Goal: Task Accomplishment & Management: Use online tool/utility

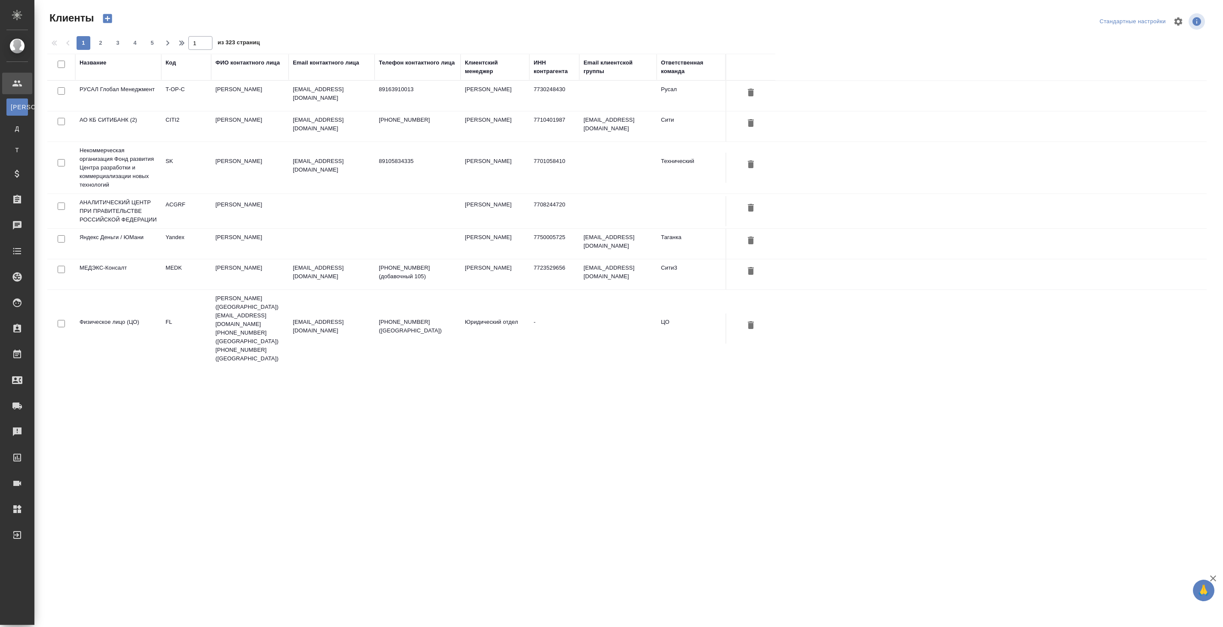
select select "RU"
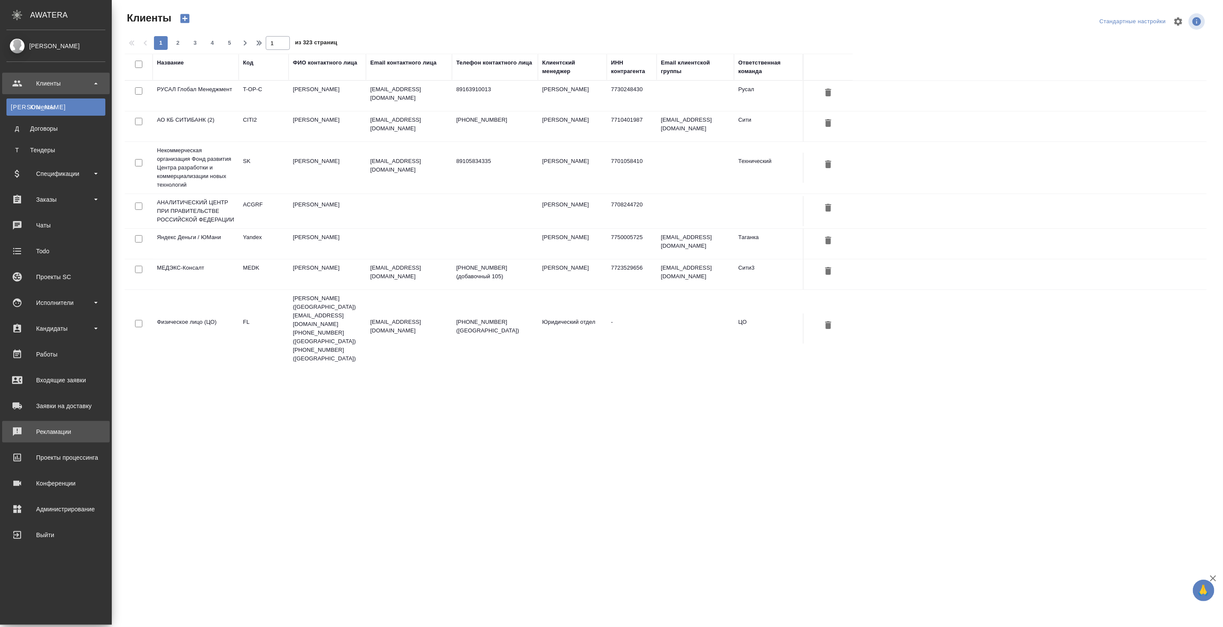
click at [72, 434] on div "Рекламации" at bounding box center [55, 431] width 99 height 13
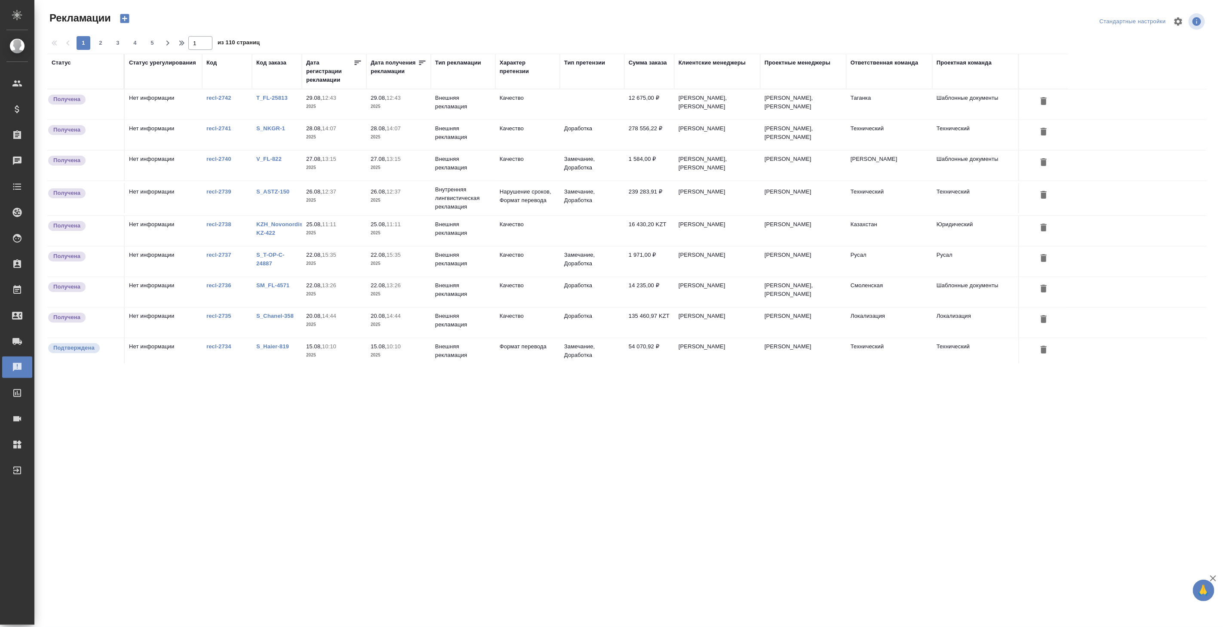
click at [455, 106] on td "Внешняя рекламация" at bounding box center [463, 104] width 65 height 30
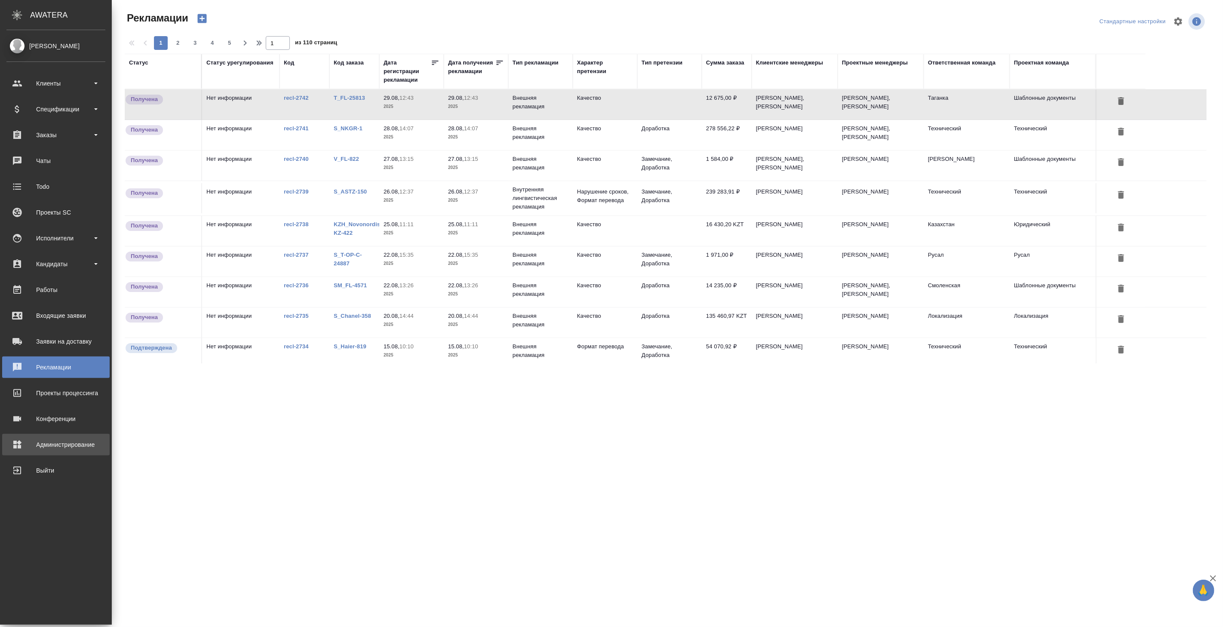
click at [49, 441] on div "Администрирование" at bounding box center [55, 444] width 99 height 13
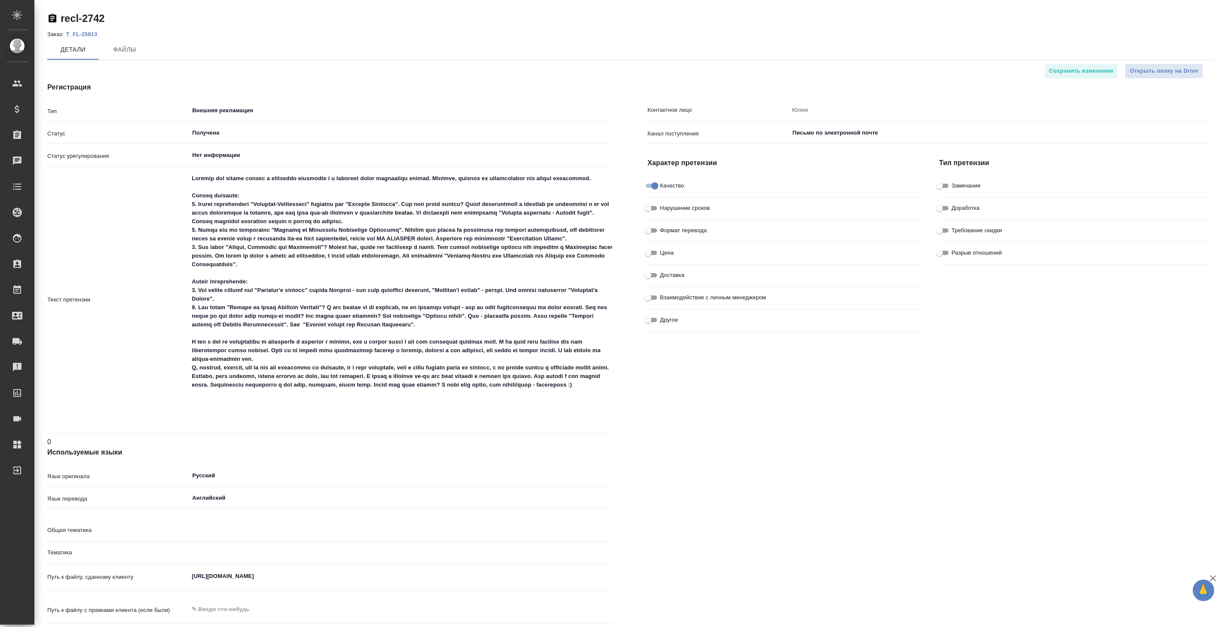
type textarea "x"
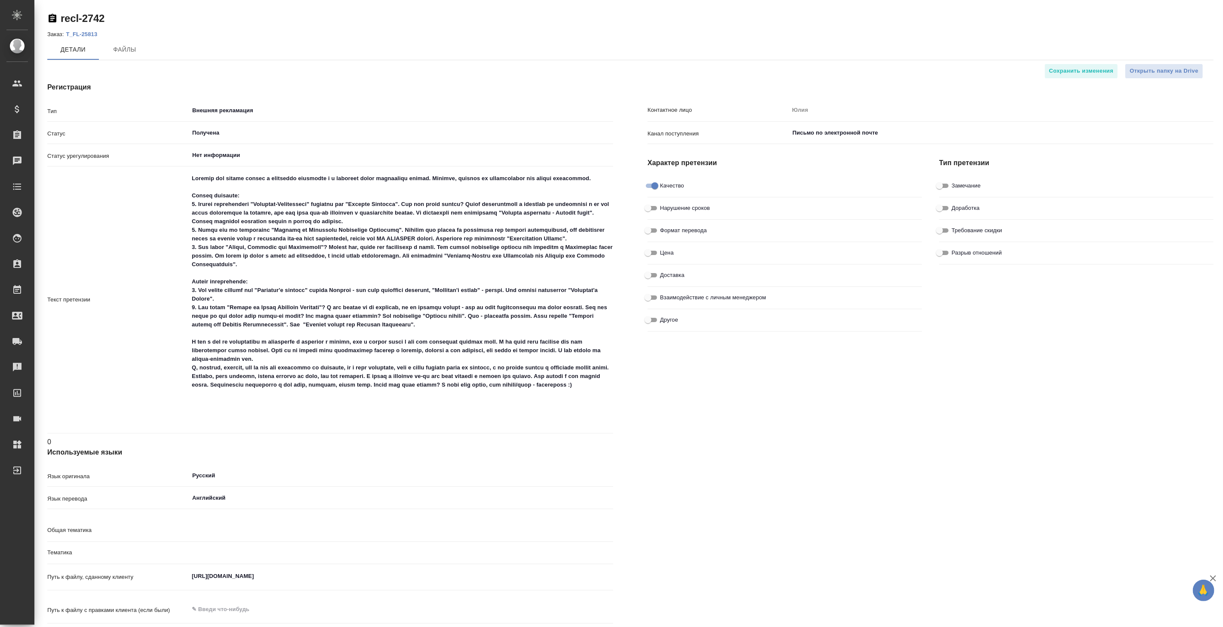
type textarea "x"
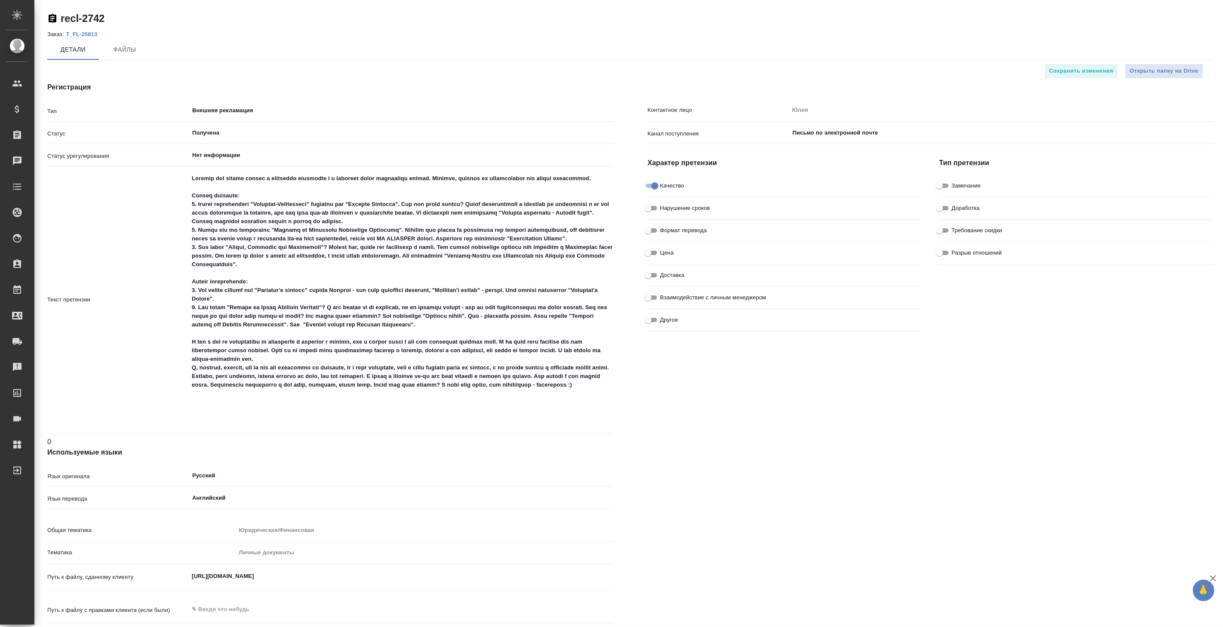
type textarea "x"
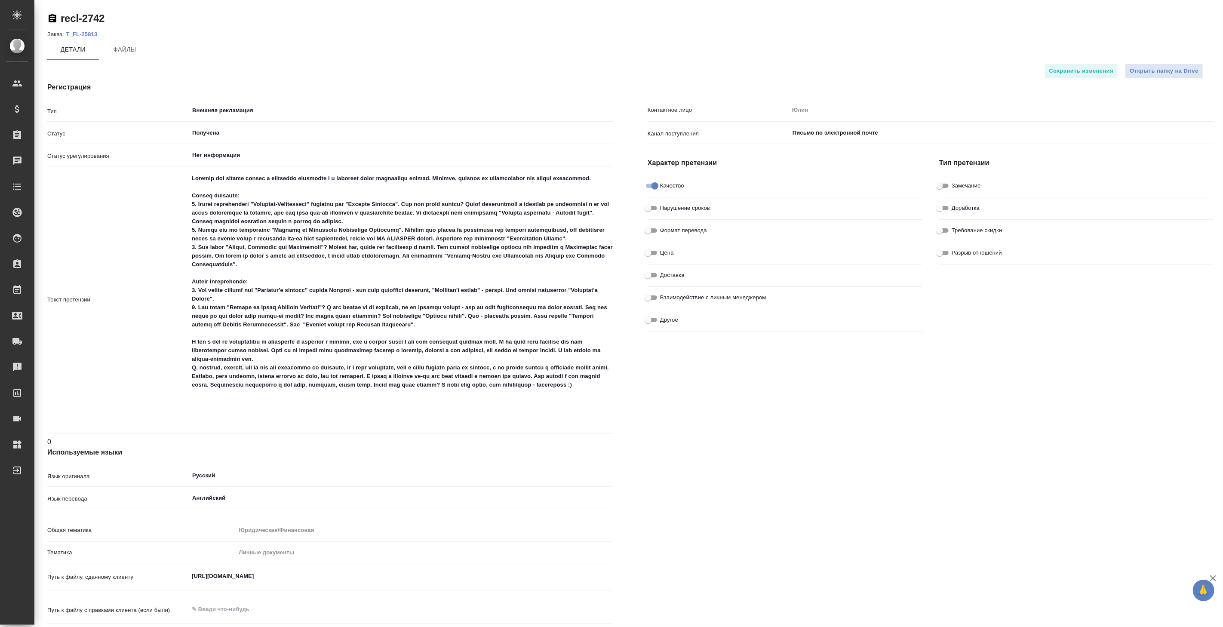
type textarea "x"
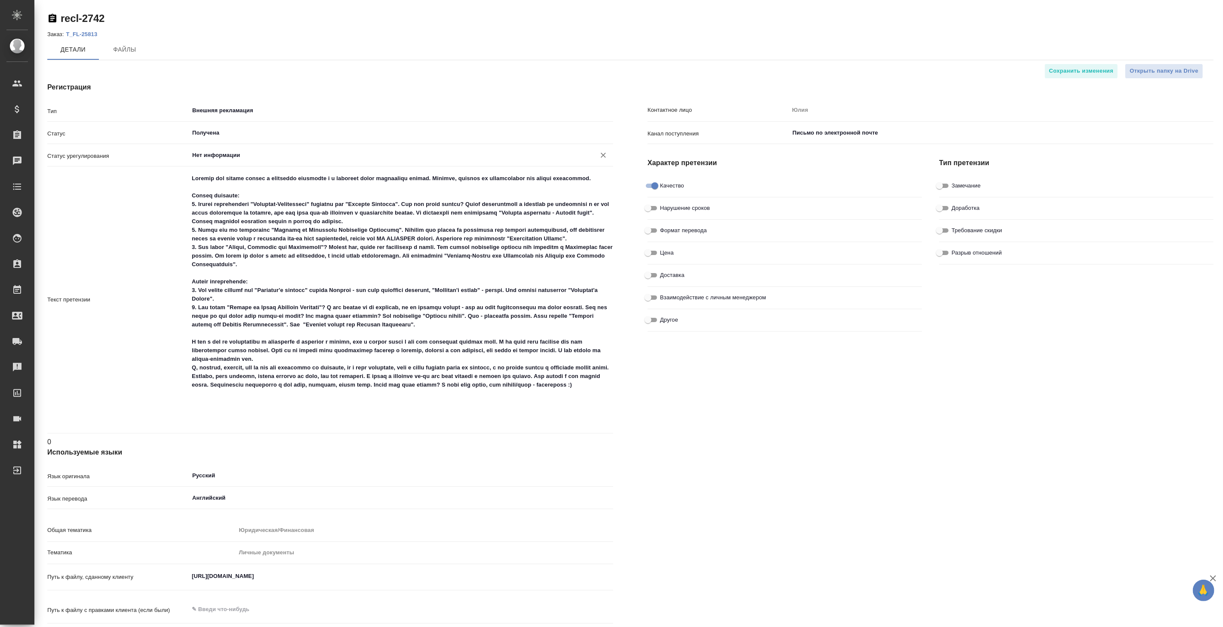
type textarea "x"
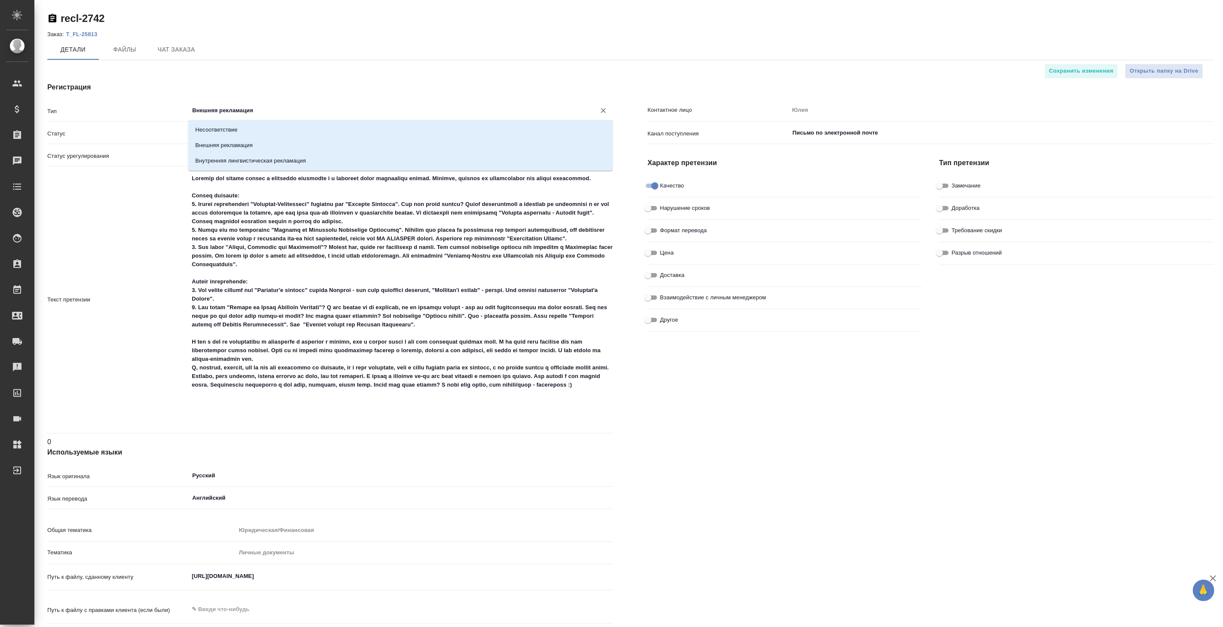
click at [271, 111] on input "Внешняя рекламация" at bounding box center [386, 110] width 391 height 10
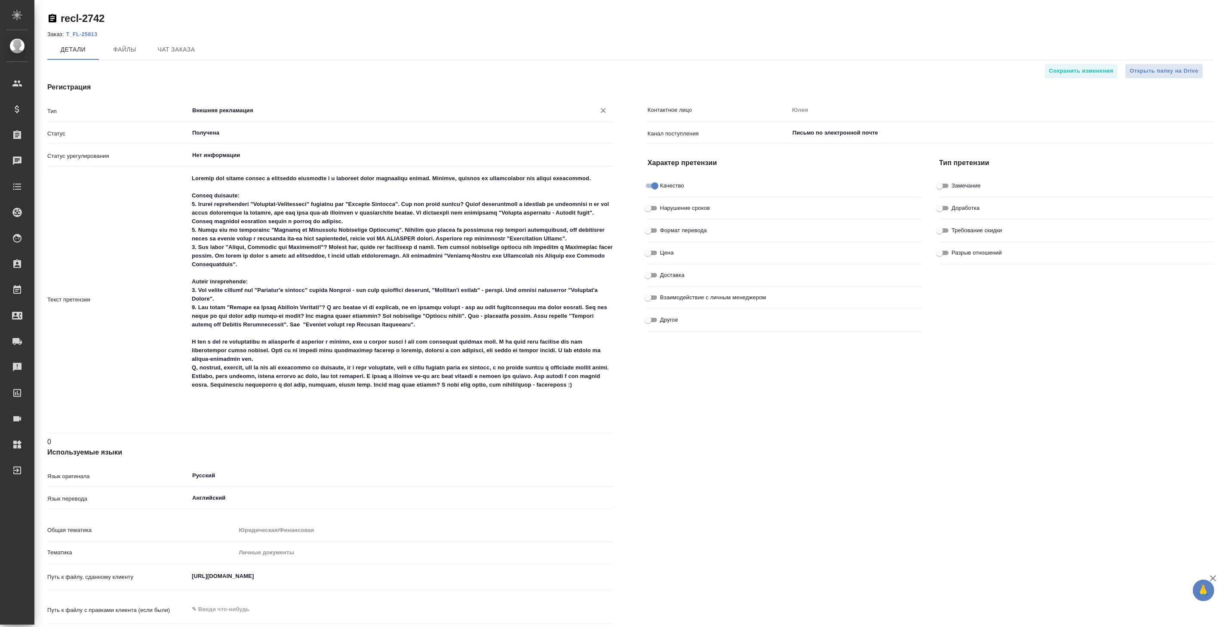
type textarea "x"
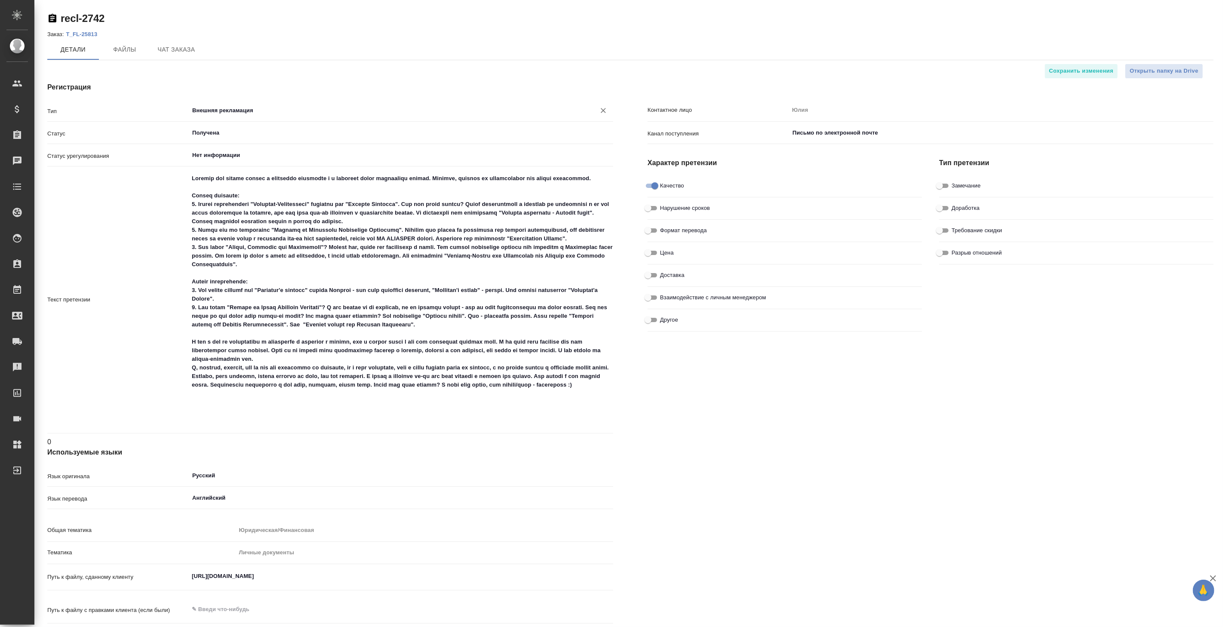
type textarea "x"
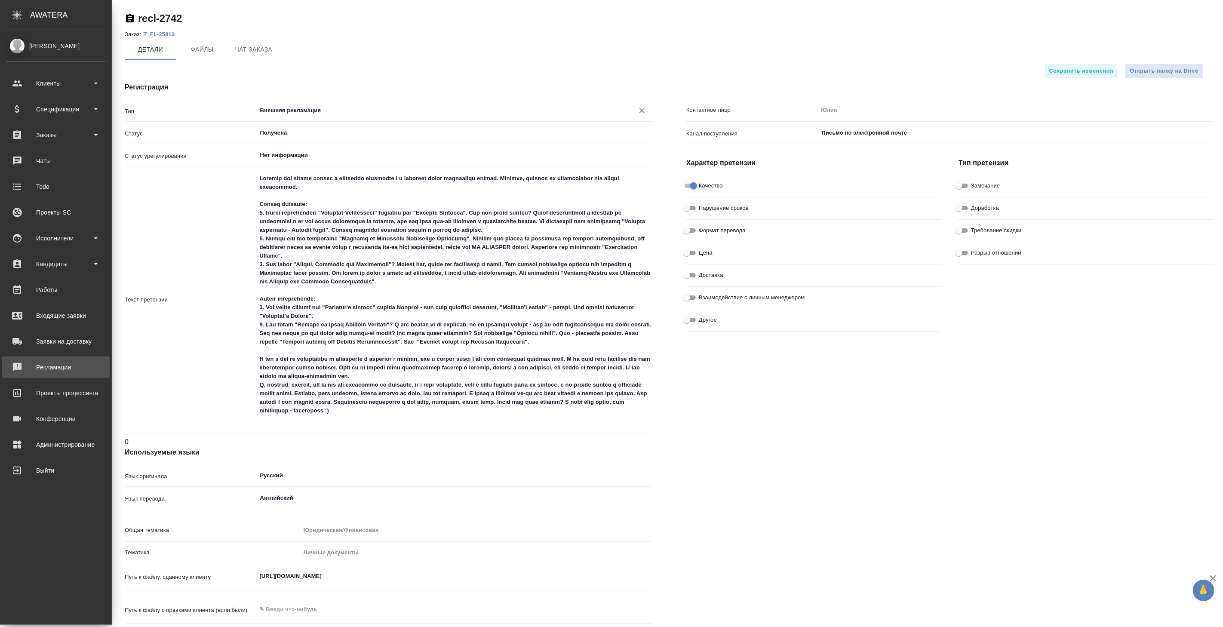
click at [57, 367] on div "Рекламации" at bounding box center [55, 367] width 99 height 13
type textarea "x"
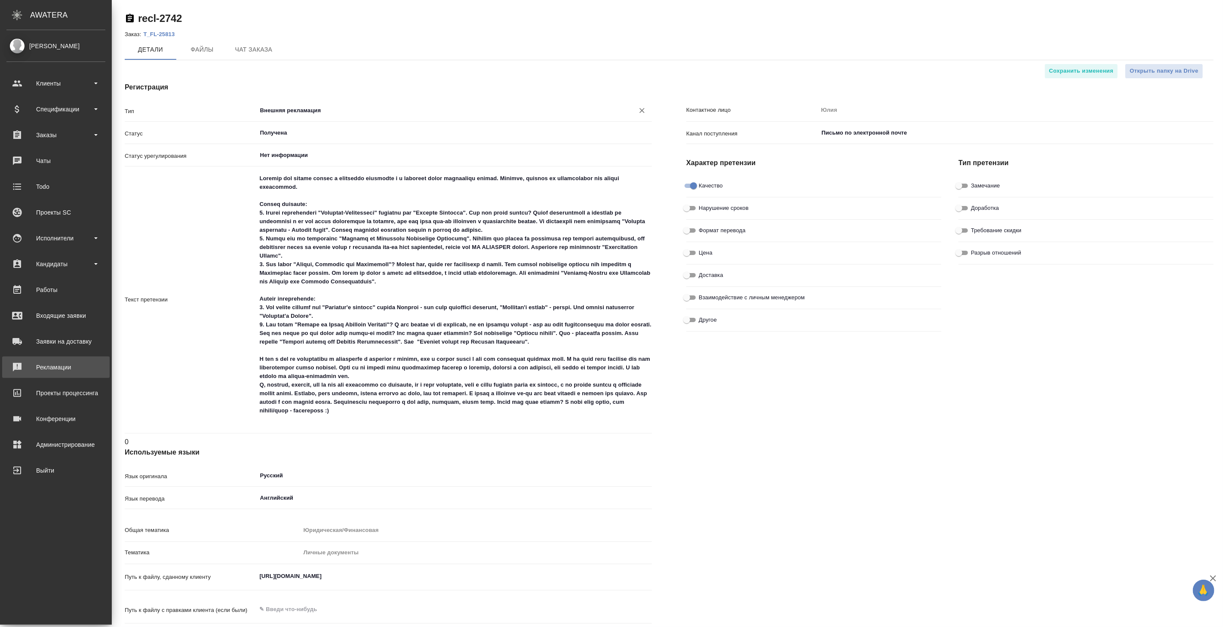
type textarea "x"
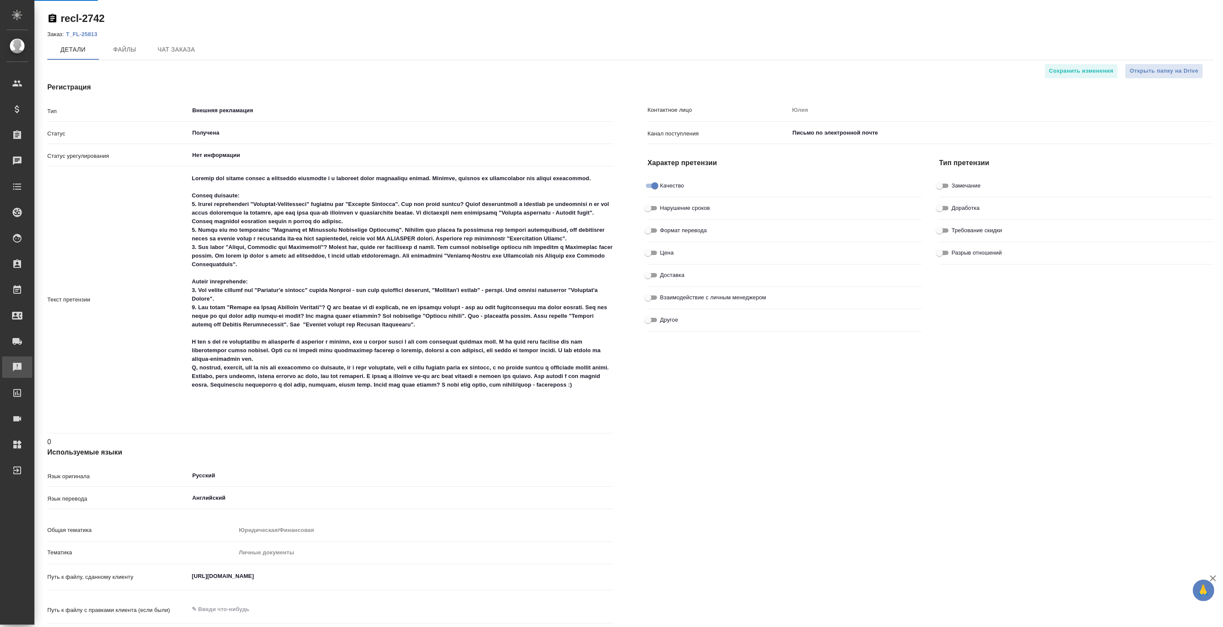
type textarea "x"
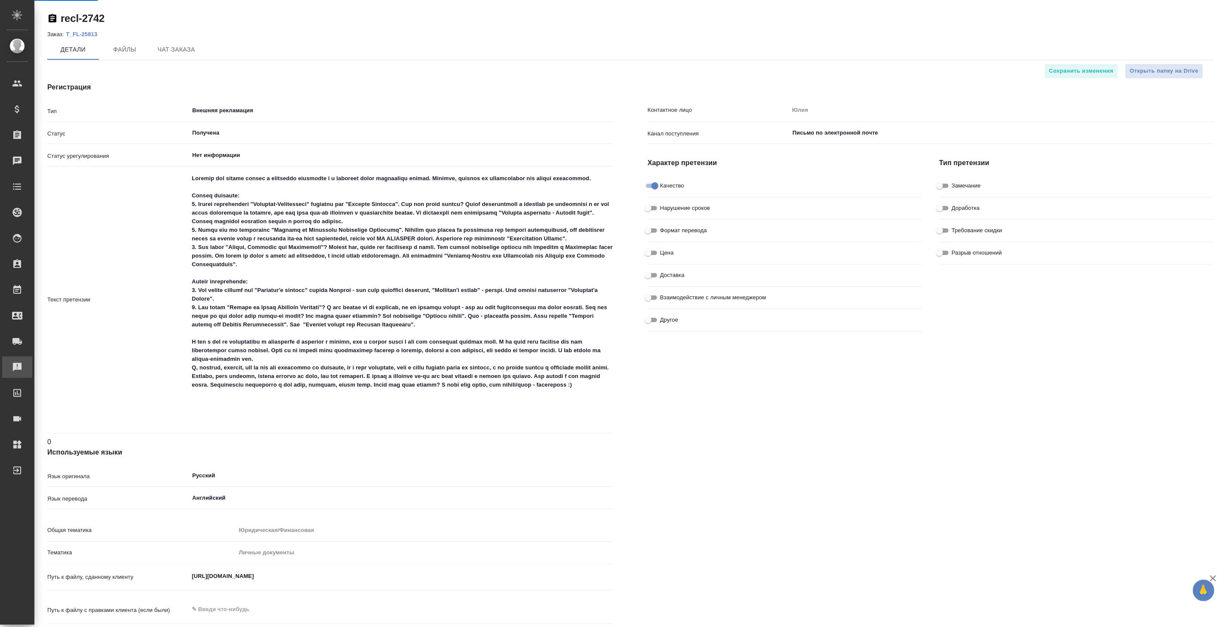
type textarea "x"
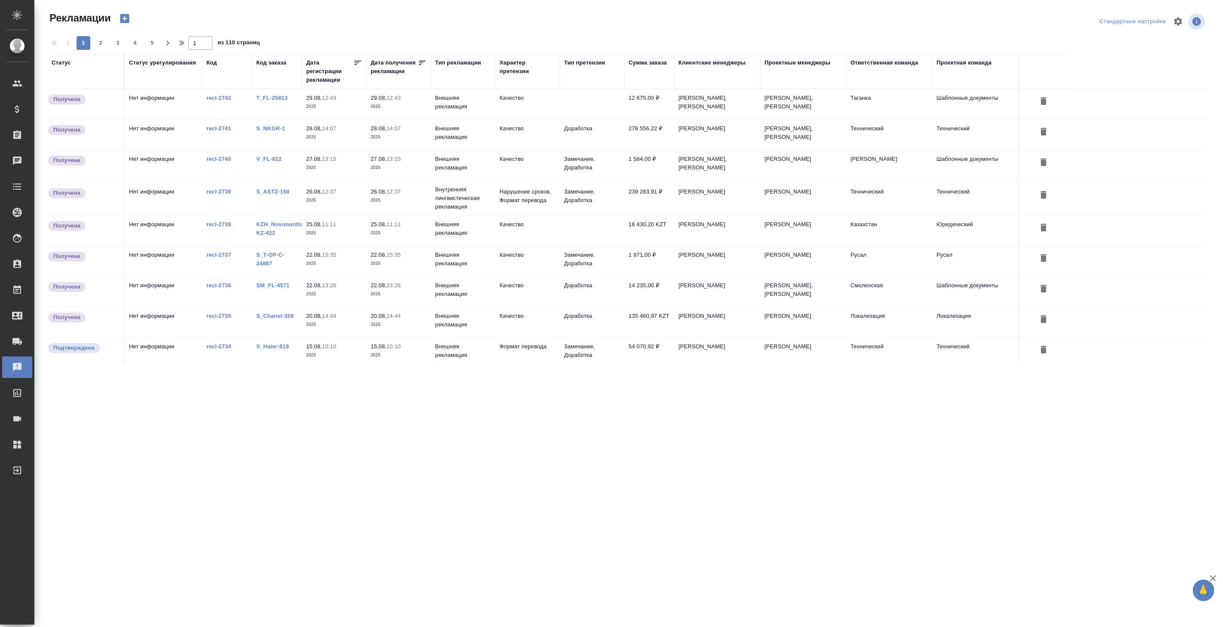
click at [450, 106] on td "Внешняя рекламация" at bounding box center [463, 104] width 65 height 30
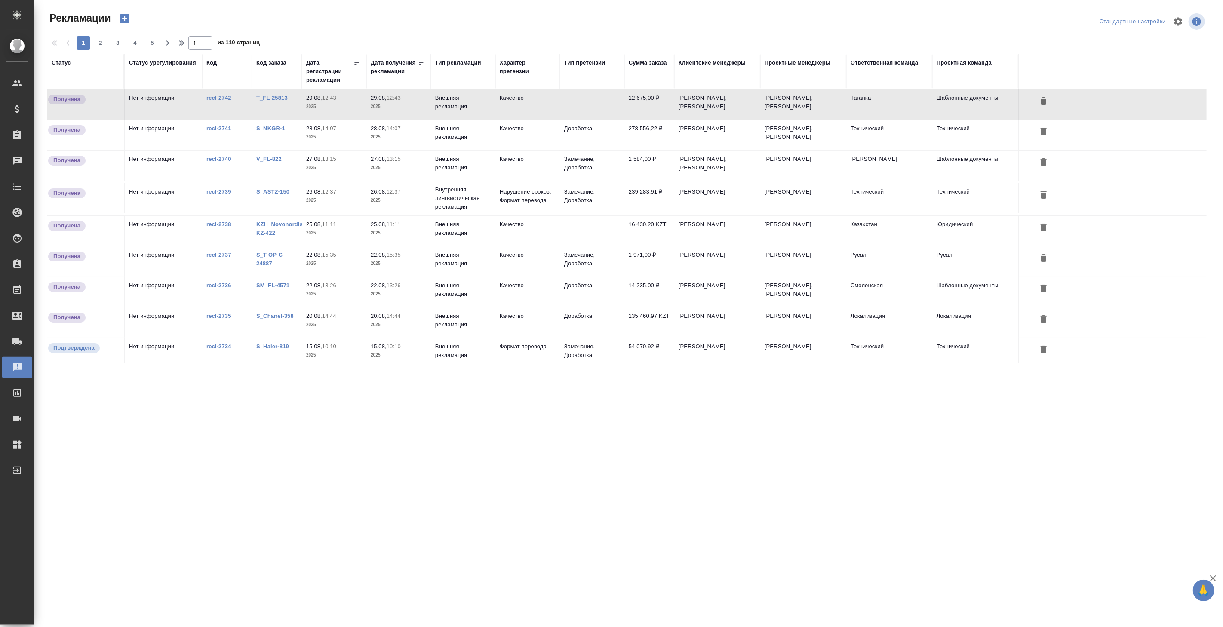
click at [448, 65] on div "Тип рекламации" at bounding box center [458, 63] width 46 height 9
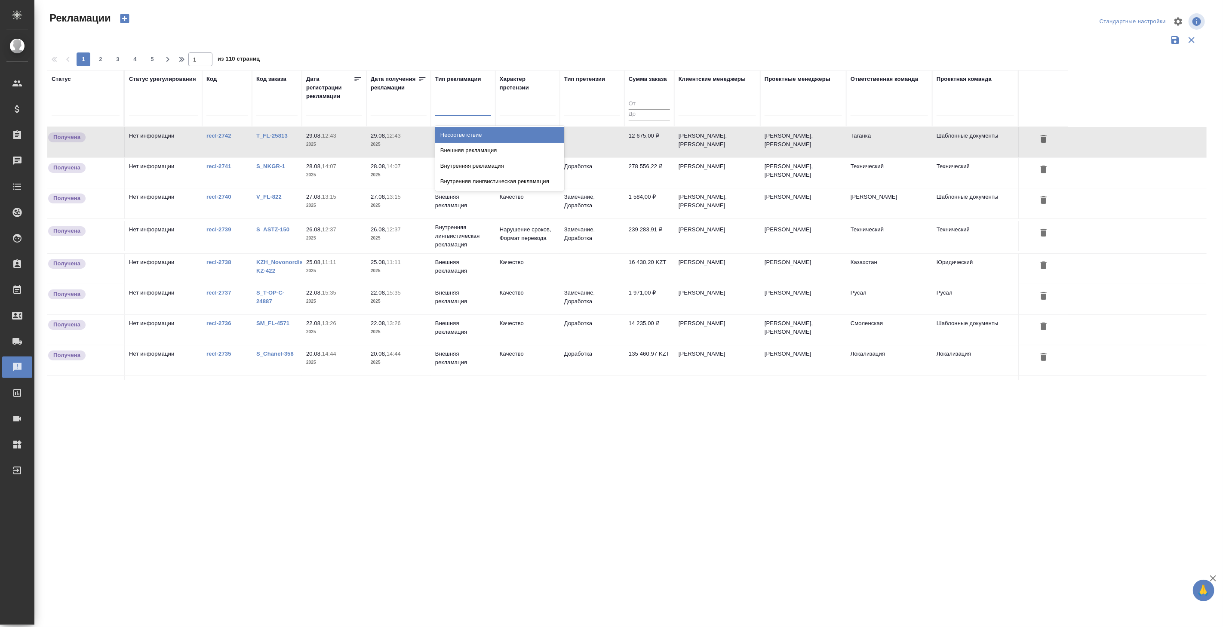
click at [452, 109] on div at bounding box center [463, 107] width 56 height 12
click at [457, 167] on div "Внутренняя рекламация" at bounding box center [499, 165] width 129 height 15
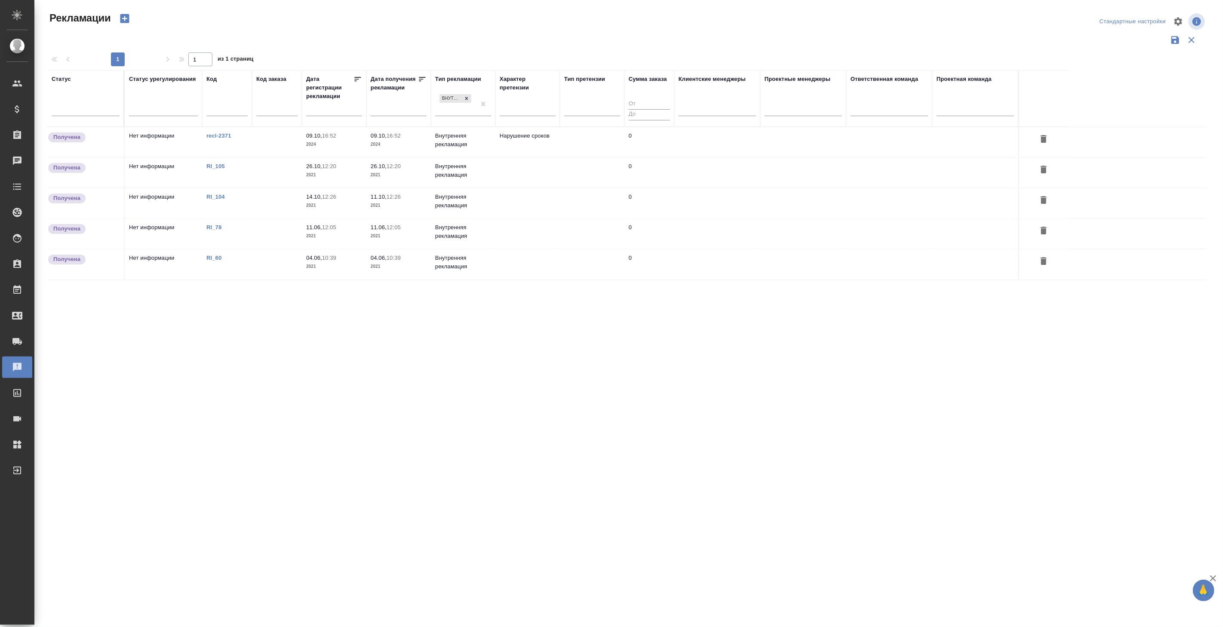
click at [458, 138] on td "Внутренняя рекламация" at bounding box center [463, 142] width 65 height 30
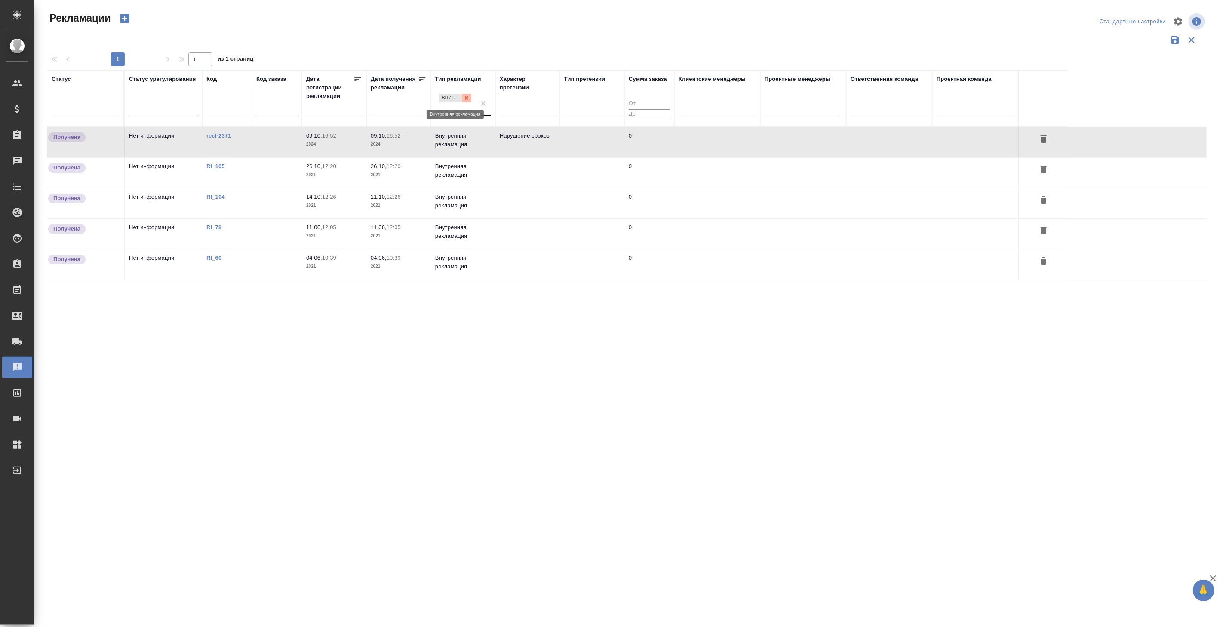
click at [467, 100] on icon at bounding box center [467, 98] width 6 height 6
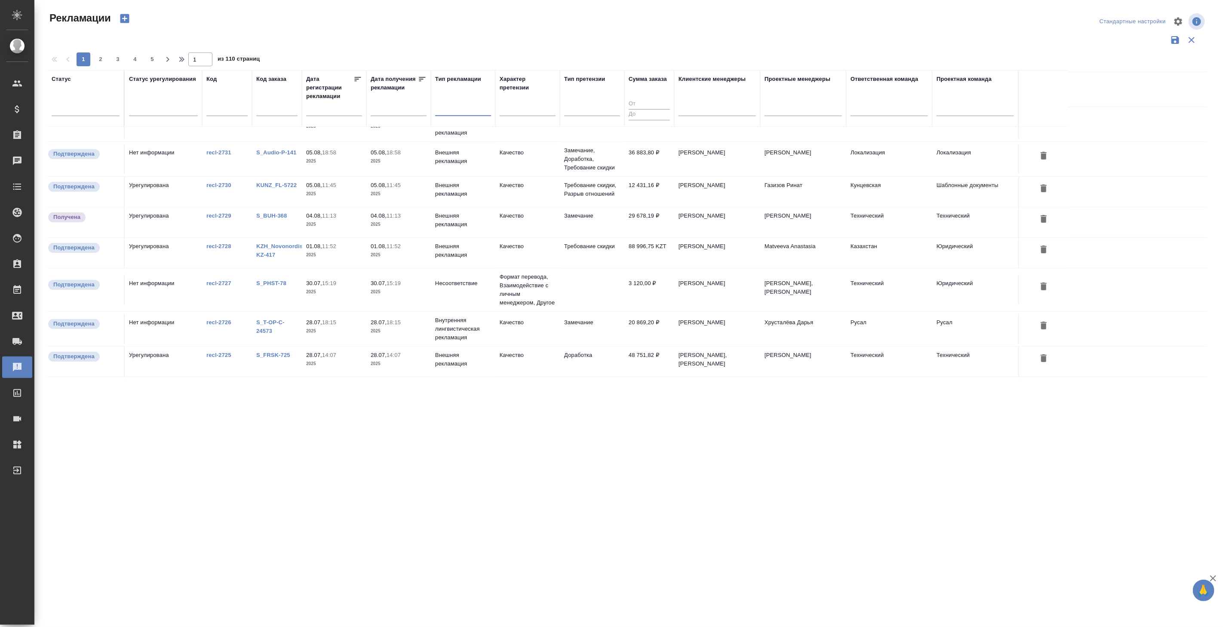
scroll to position [559, 0]
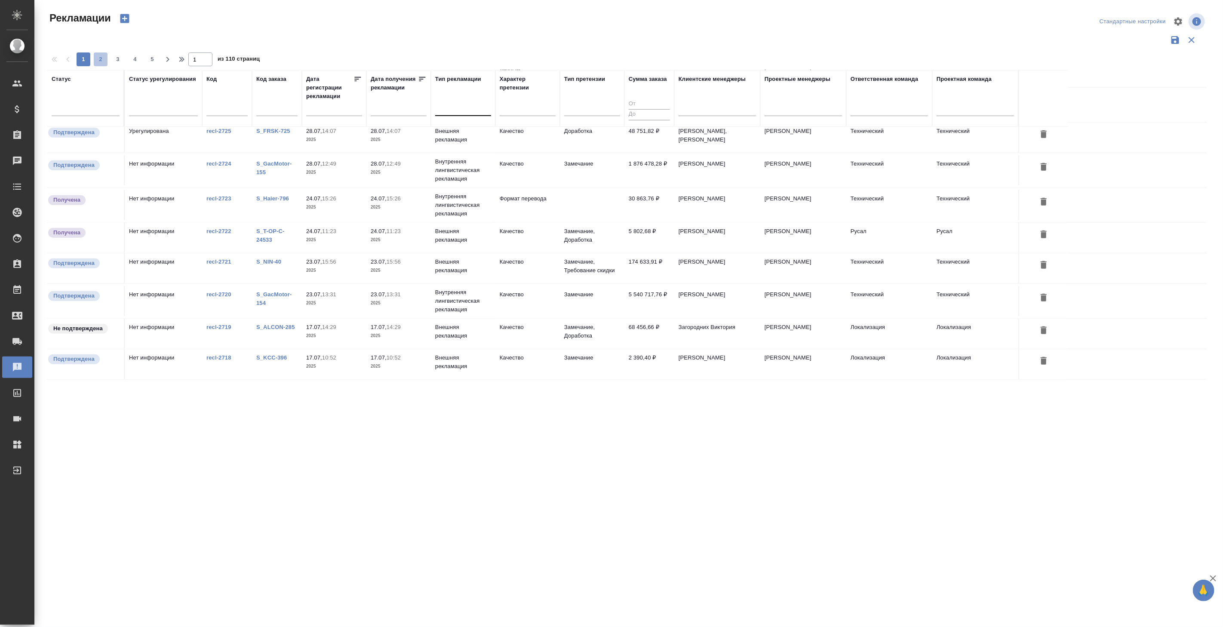
click at [101, 58] on span "2" at bounding box center [101, 59] width 14 height 9
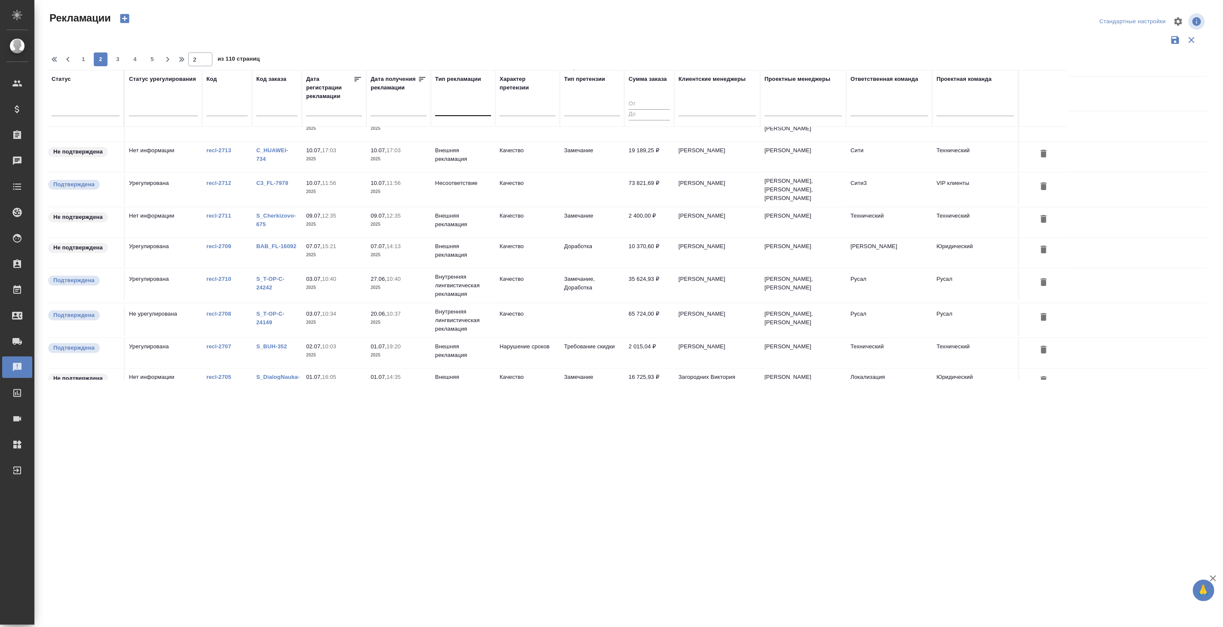
scroll to position [0, 0]
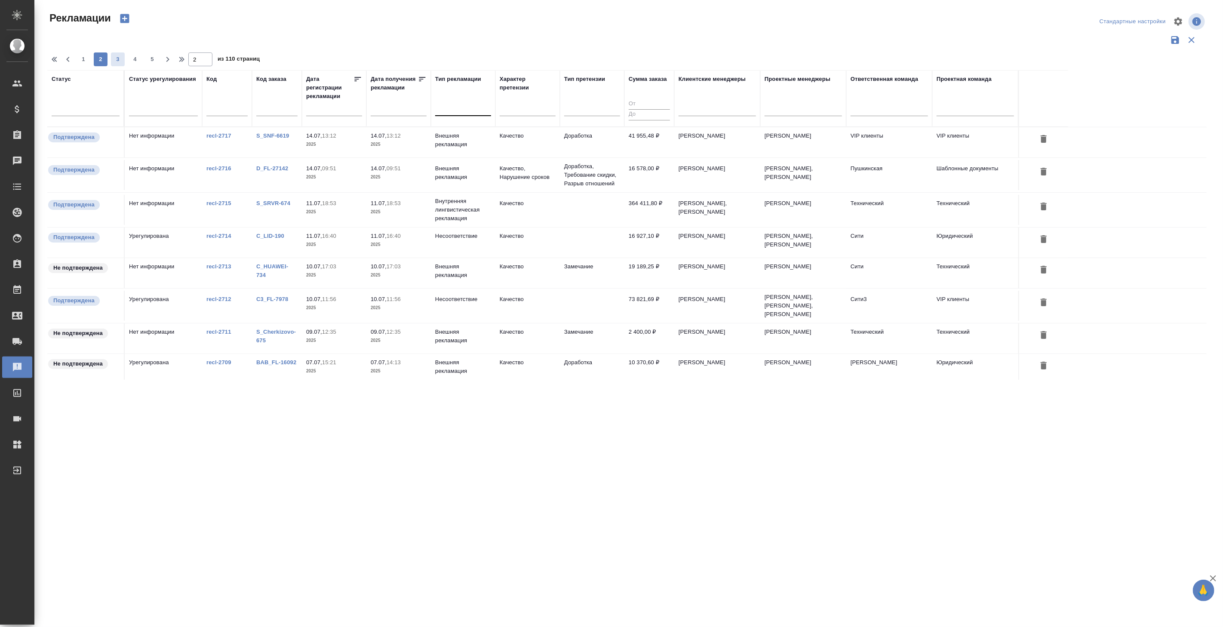
click at [114, 61] on span "3" at bounding box center [118, 59] width 14 height 9
type input "3"
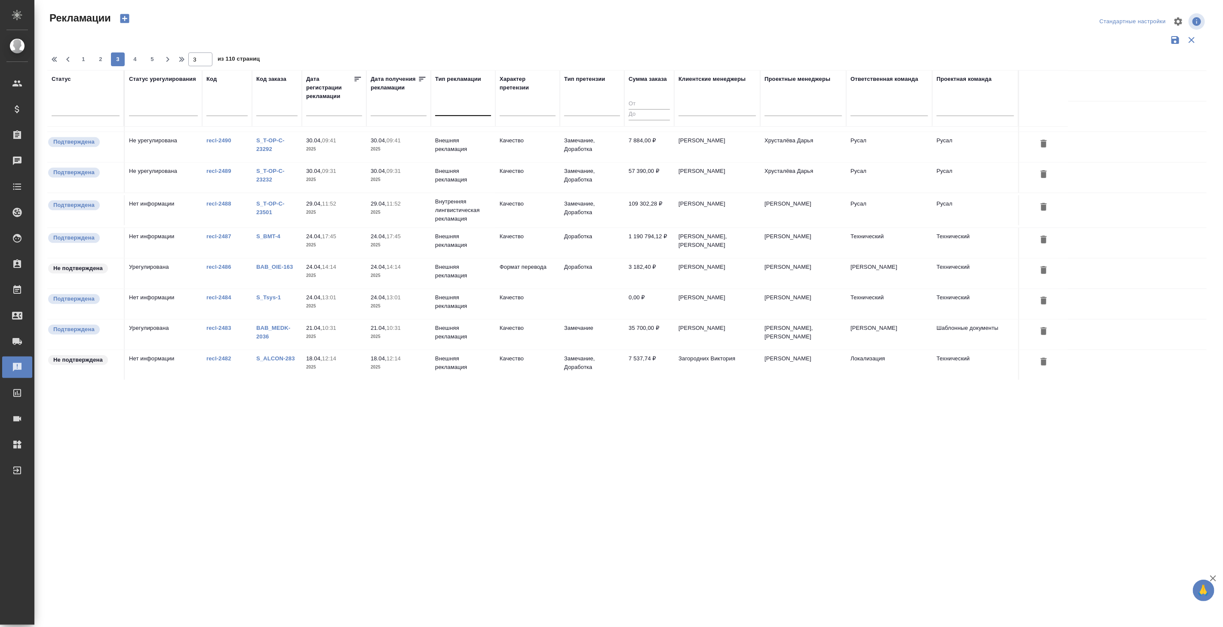
scroll to position [529, 0]
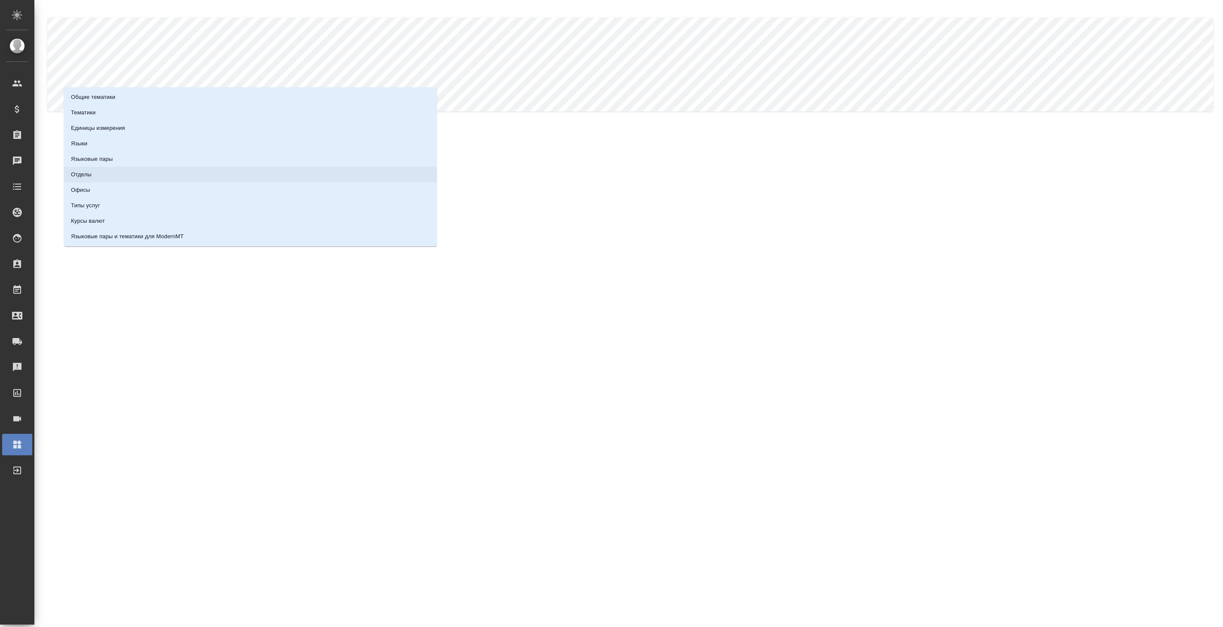
click at [99, 176] on li "Отделы" at bounding box center [250, 174] width 373 height 15
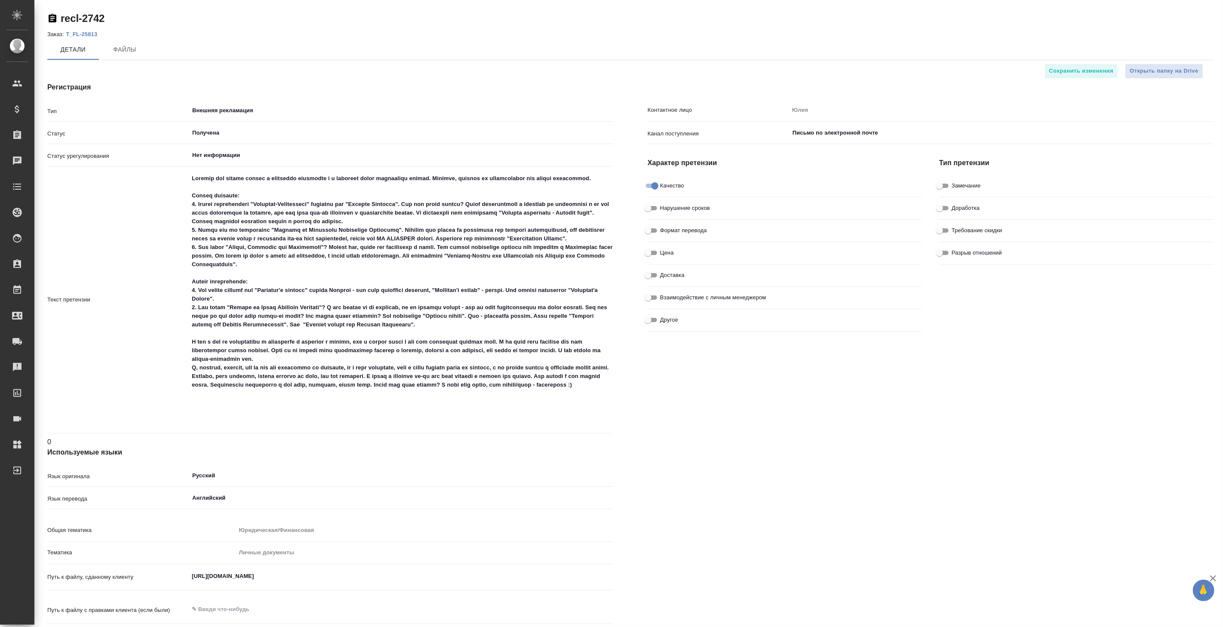
type textarea "x"
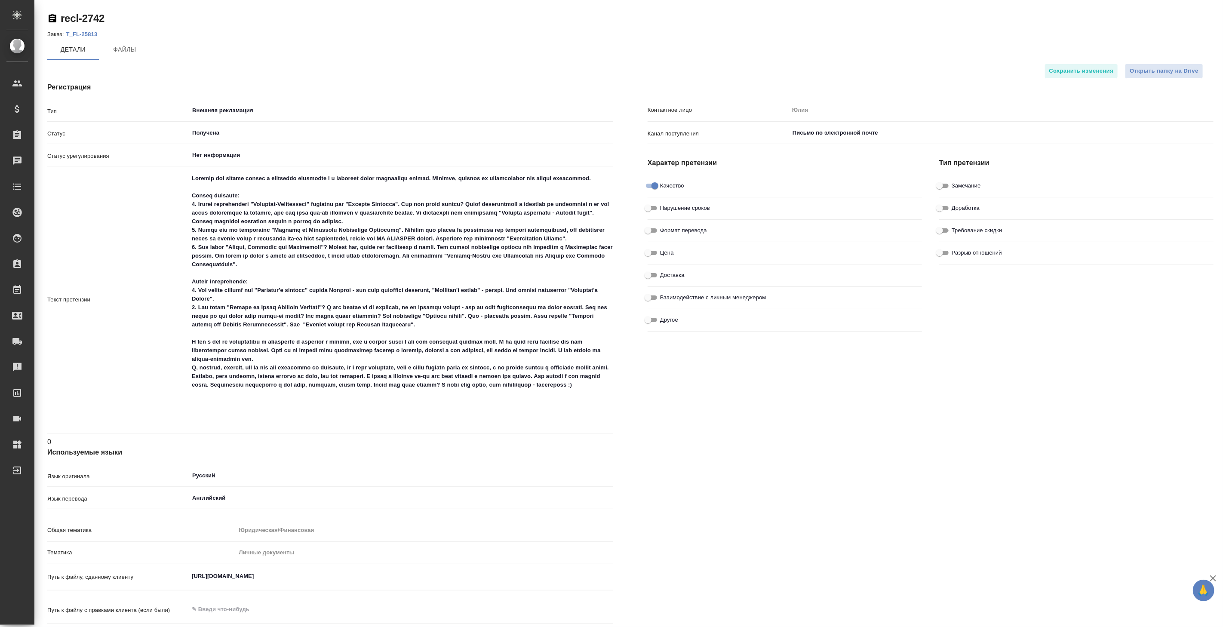
type textarea "x"
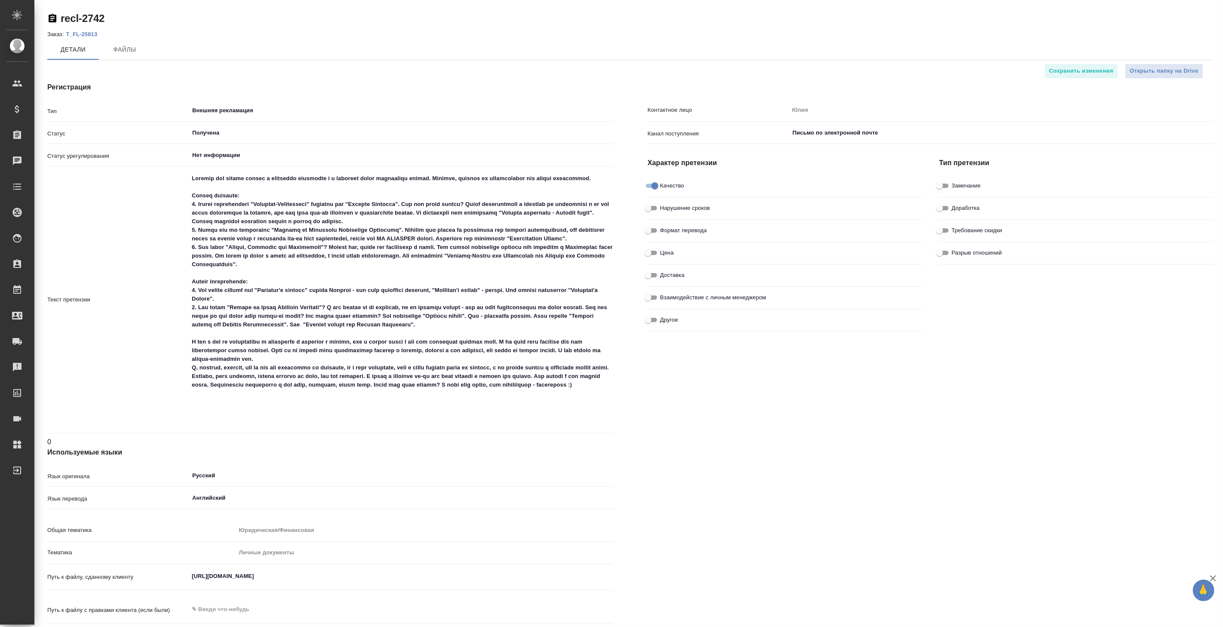
type textarea "x"
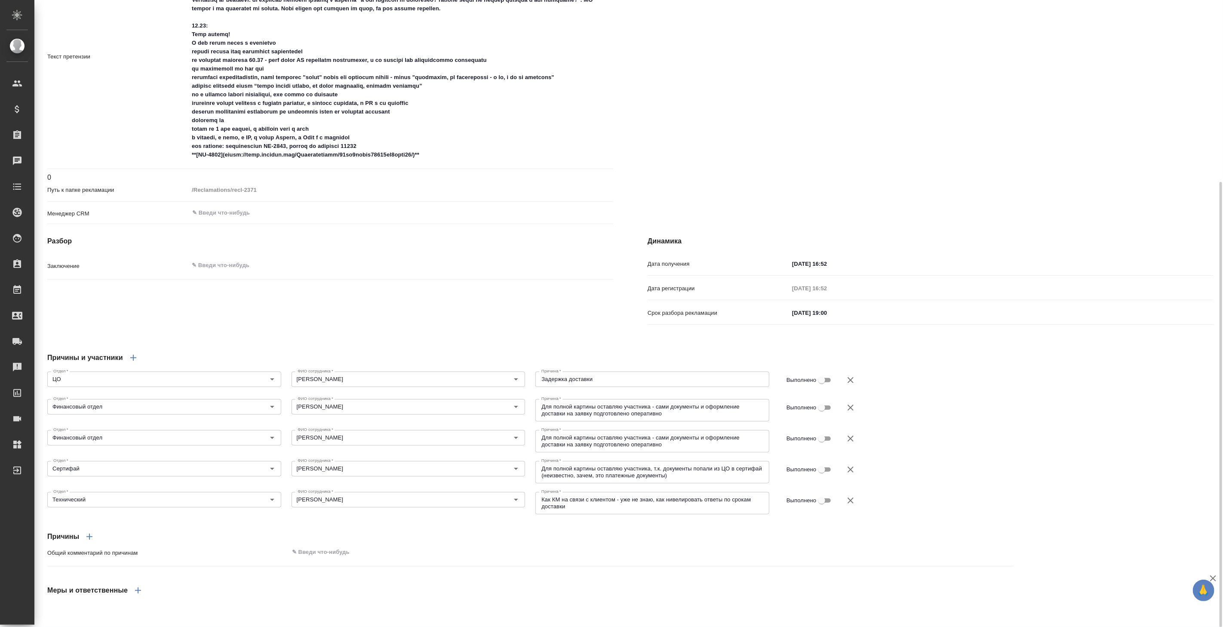
scroll to position [17, 0]
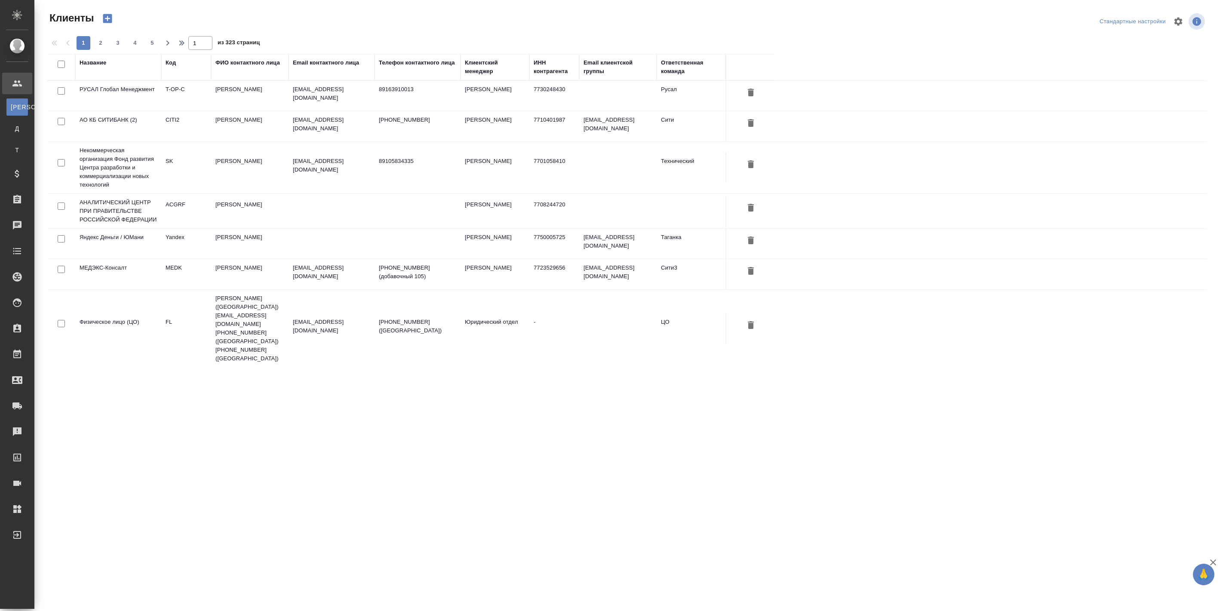
select select "RU"
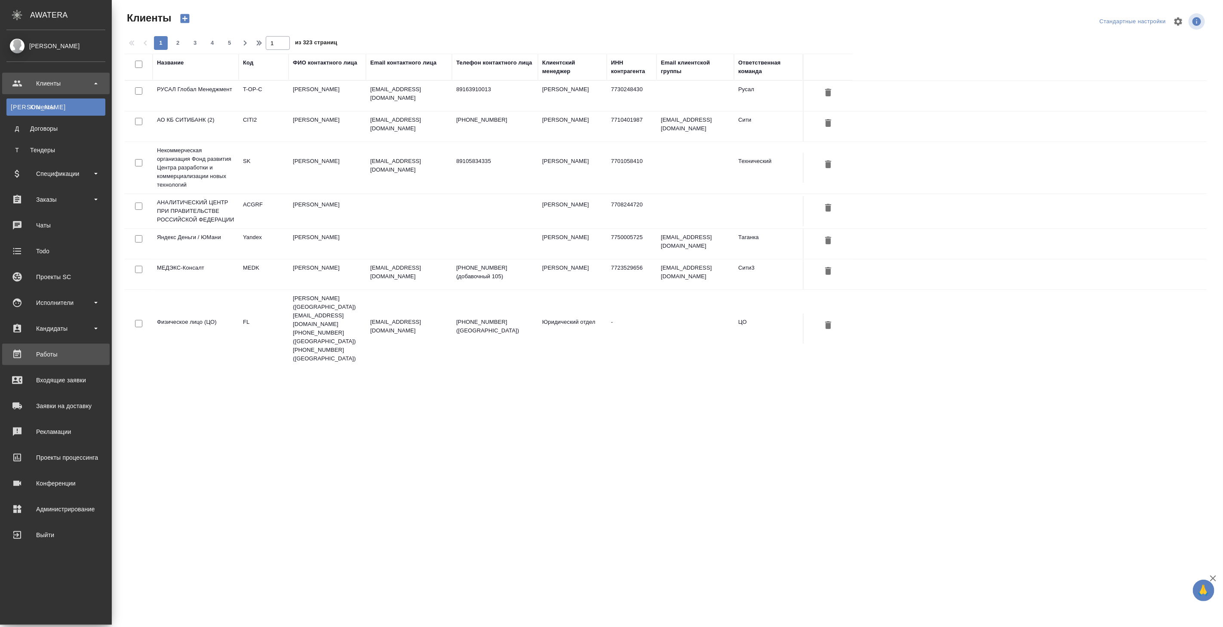
click at [45, 360] on div "Работы" at bounding box center [55, 354] width 99 height 13
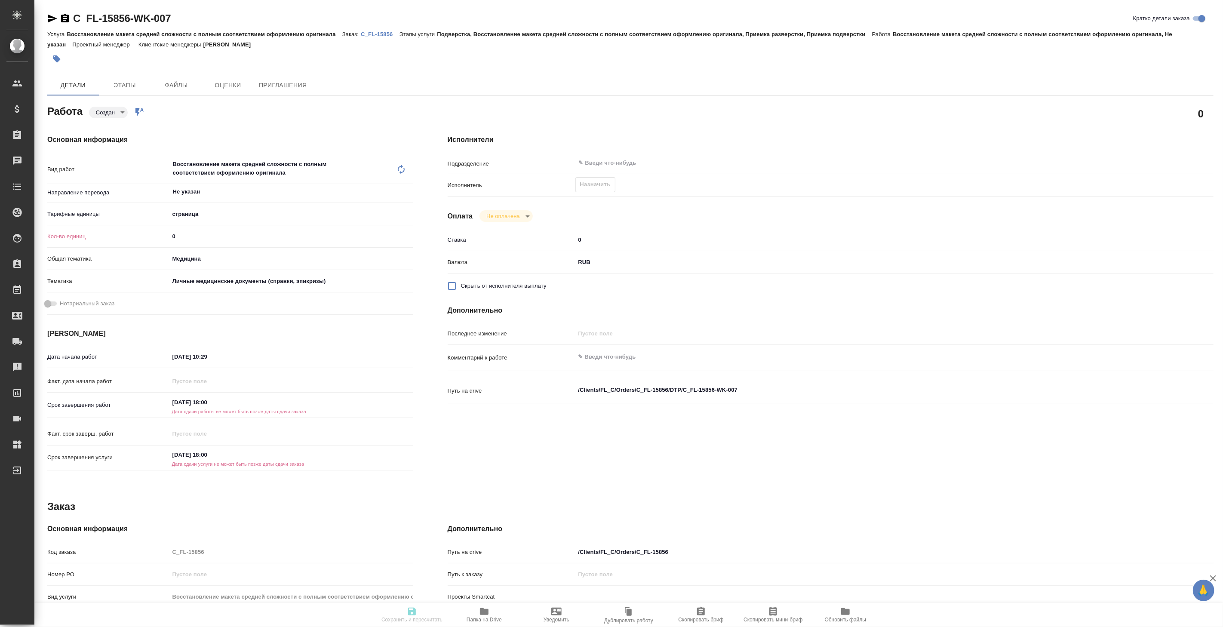
type textarea "x"
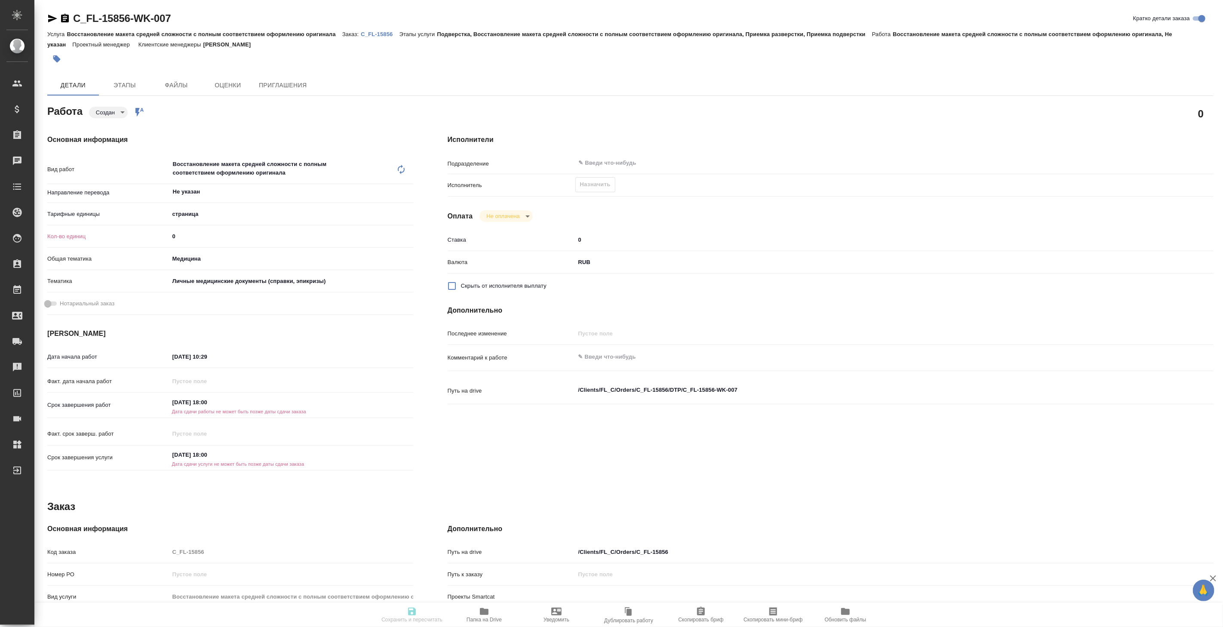
type textarea "x"
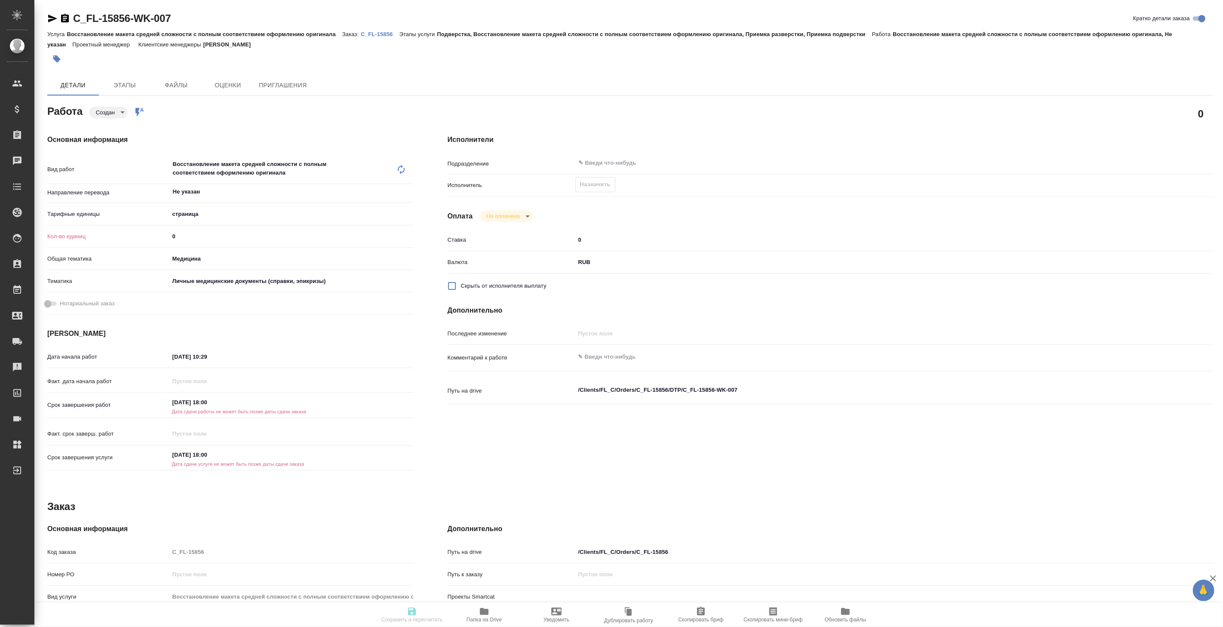
type textarea "x"
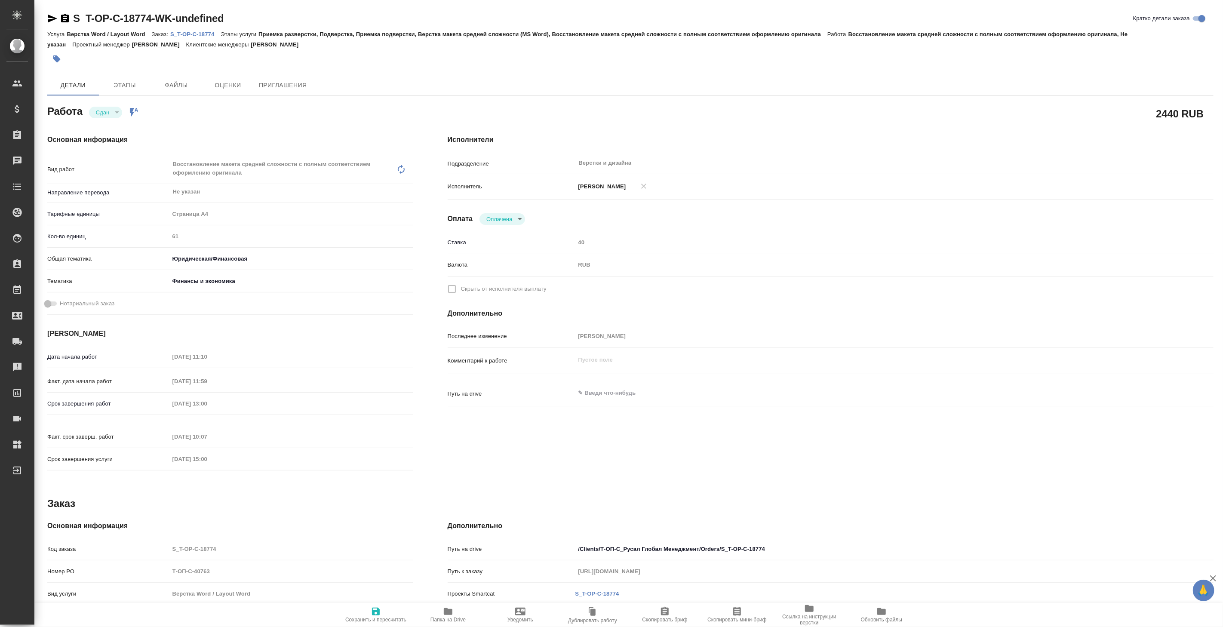
type textarea "x"
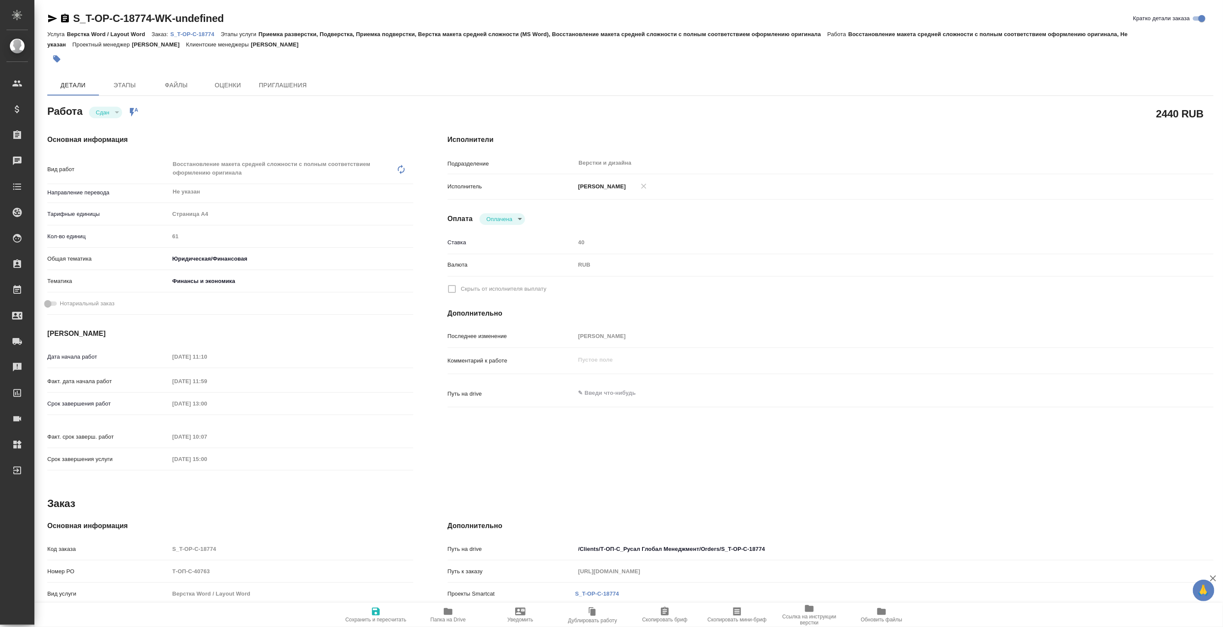
type textarea "x"
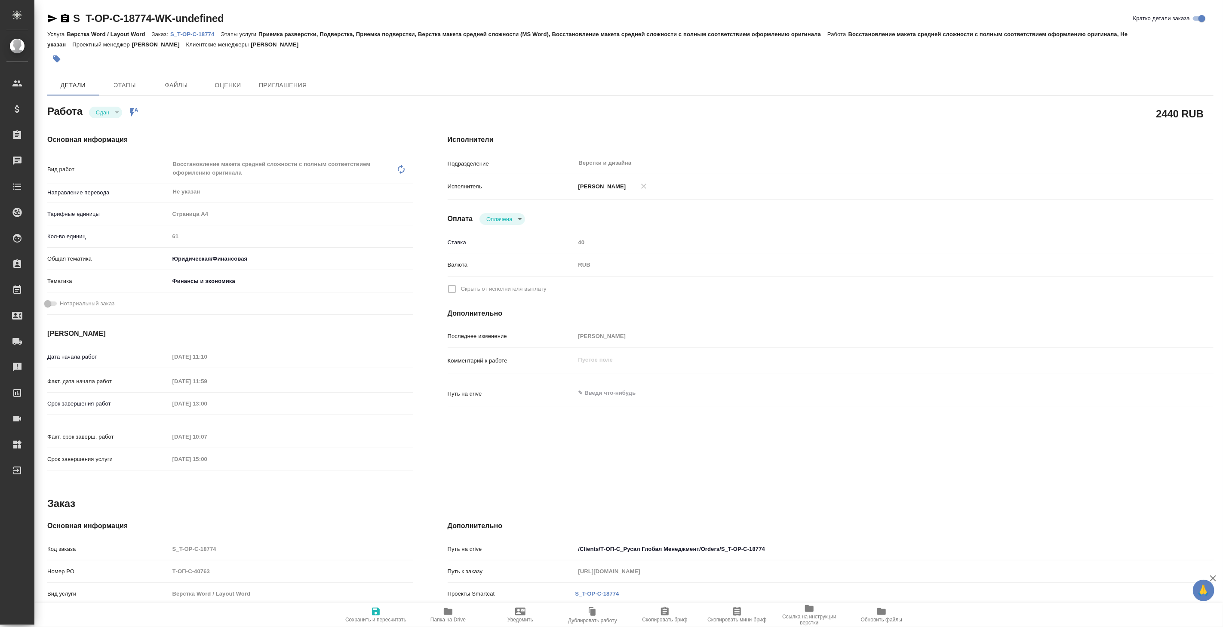
type input "closed"
type textarea "Восстановление макета средней сложности с полным соответствием оформлению ориги…"
type textarea "x"
type input "Не указан"
type input "5f036ec4e16dec2d6b59c8ff"
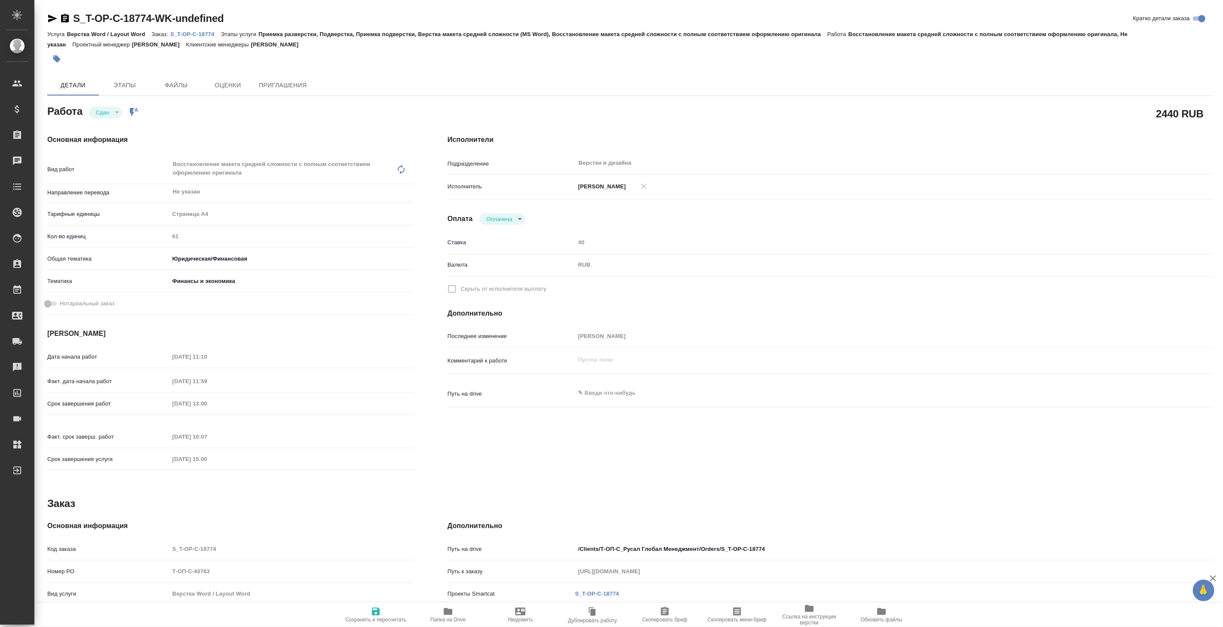
type input "61"
type input "yr-fn"
type input "5a8b8b956a9677013d343d3b"
type input "[DATE] 11:10"
type input "[DATE] 11:59"
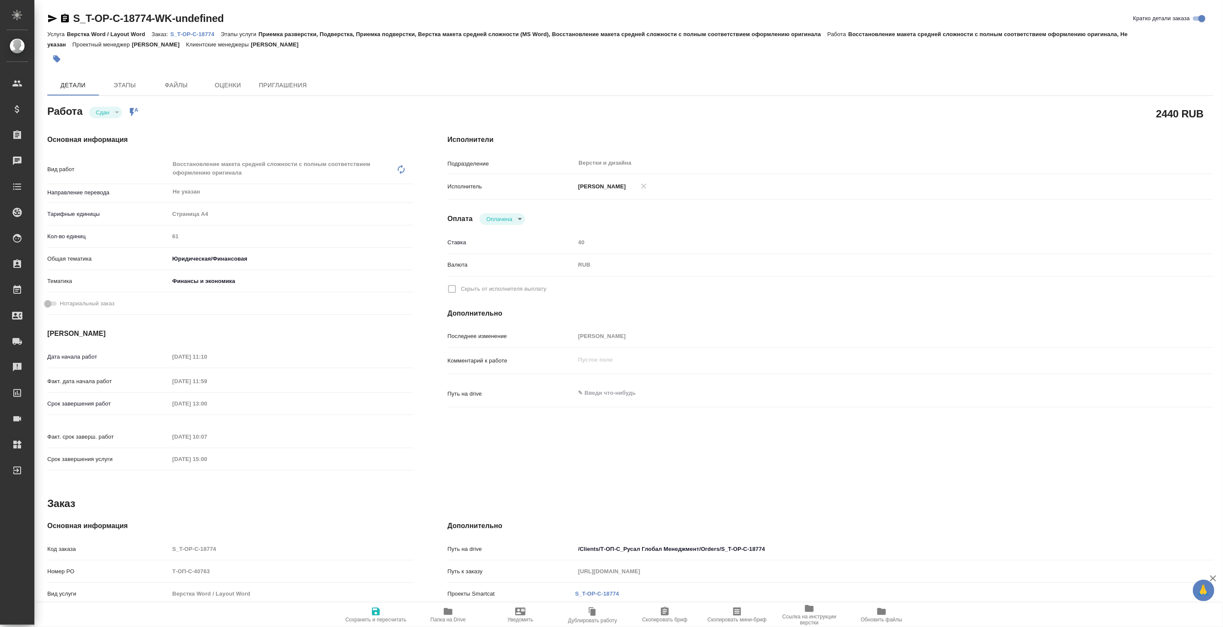
type input "[DATE] 13:00"
type input "[DATE] 10:07"
type input "[DATE] 15:00"
type input "Верстки и дизайна"
type input "payed"
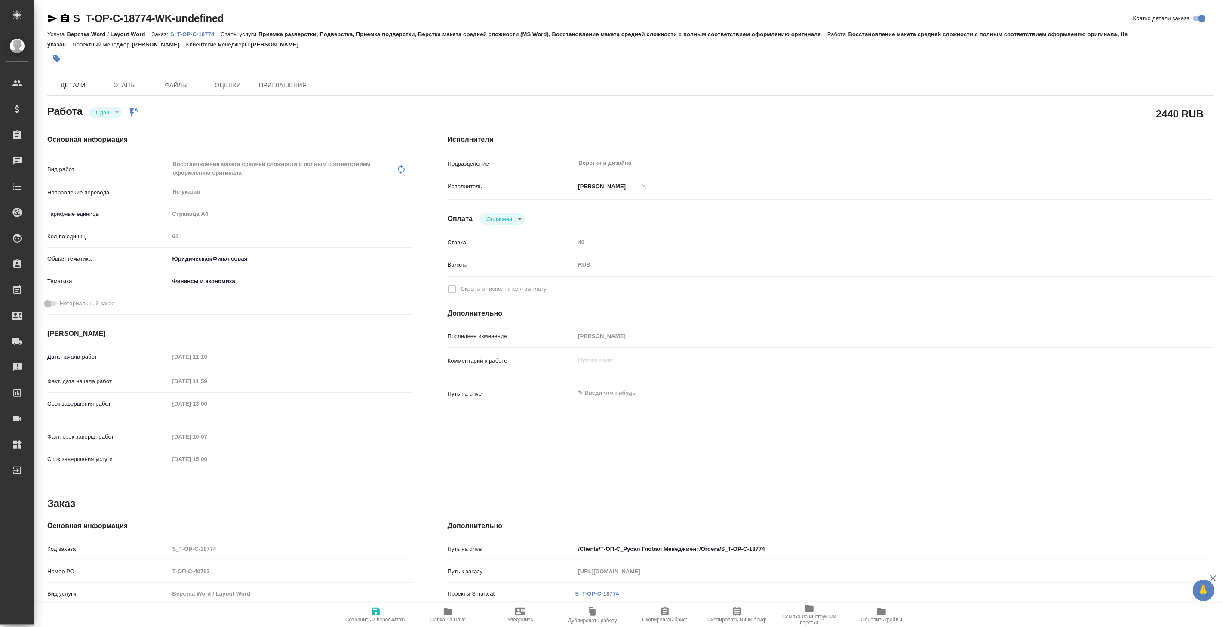
type input "40"
type input "RUB"
type input "[PERSON_NAME]"
type textarea "x"
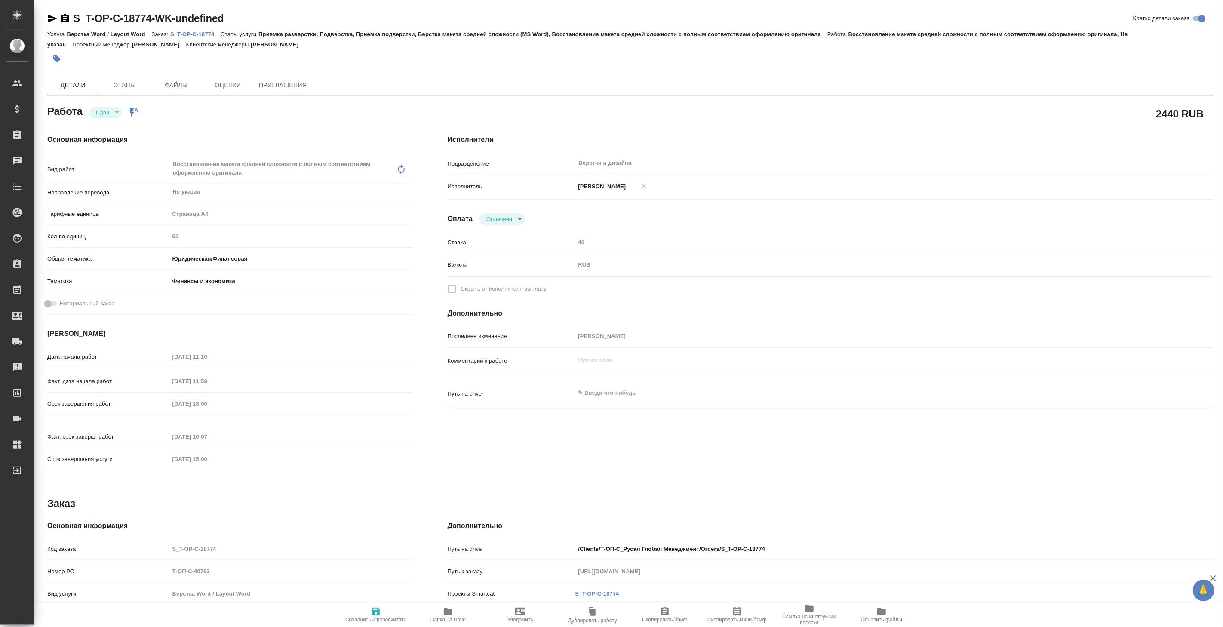
type input "S_T-OP-C-18774"
type input "Т-ОП-С-40763"
type input "Верстка Word / Layout Word"
type input "Приемка разверстки, Подверстка, Приемка подверстки, Верстка макета средней слож…"
type input "[PERSON_NAME]"
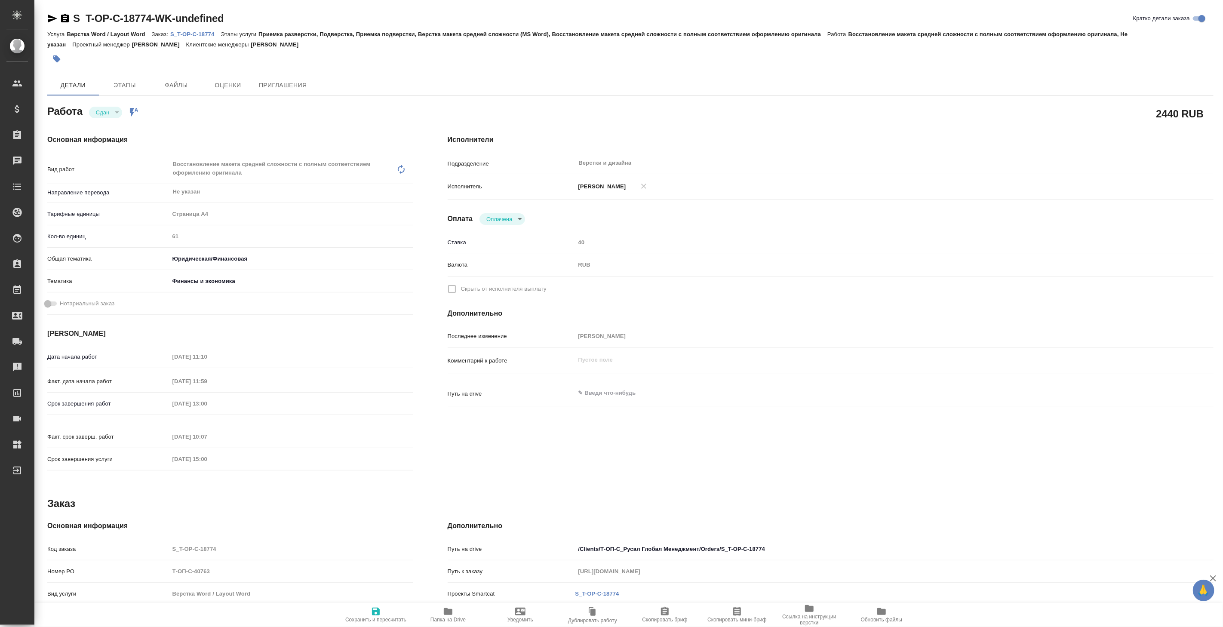
type input "[PERSON_NAME]"
type input "/Clients/Т-ОП-С_Русал Глобал Менеджмент/Orders/S_T-OP-C-18774"
type input "[URL][DOMAIN_NAME]"
type textarea "x"
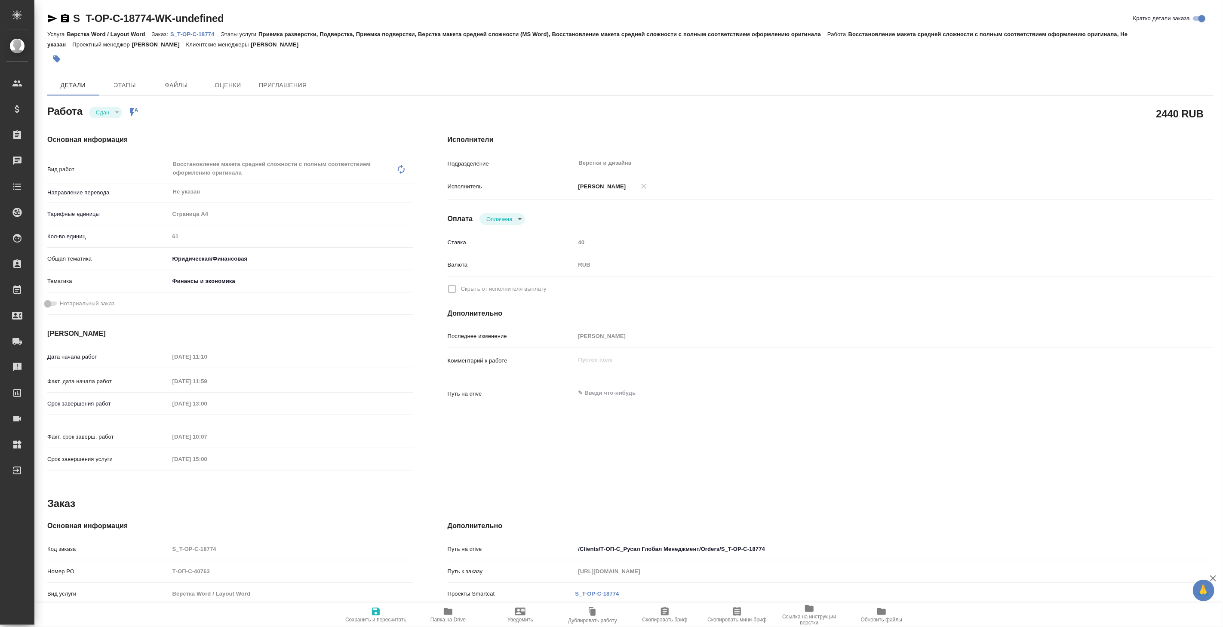
type textarea "x"
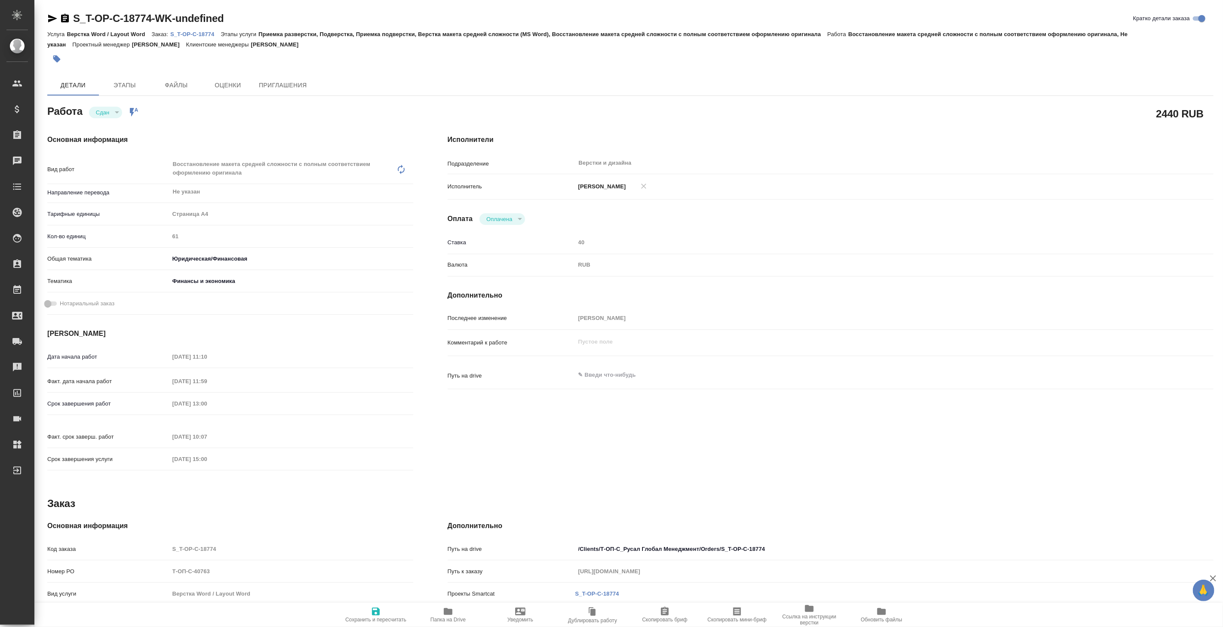
type textarea "x"
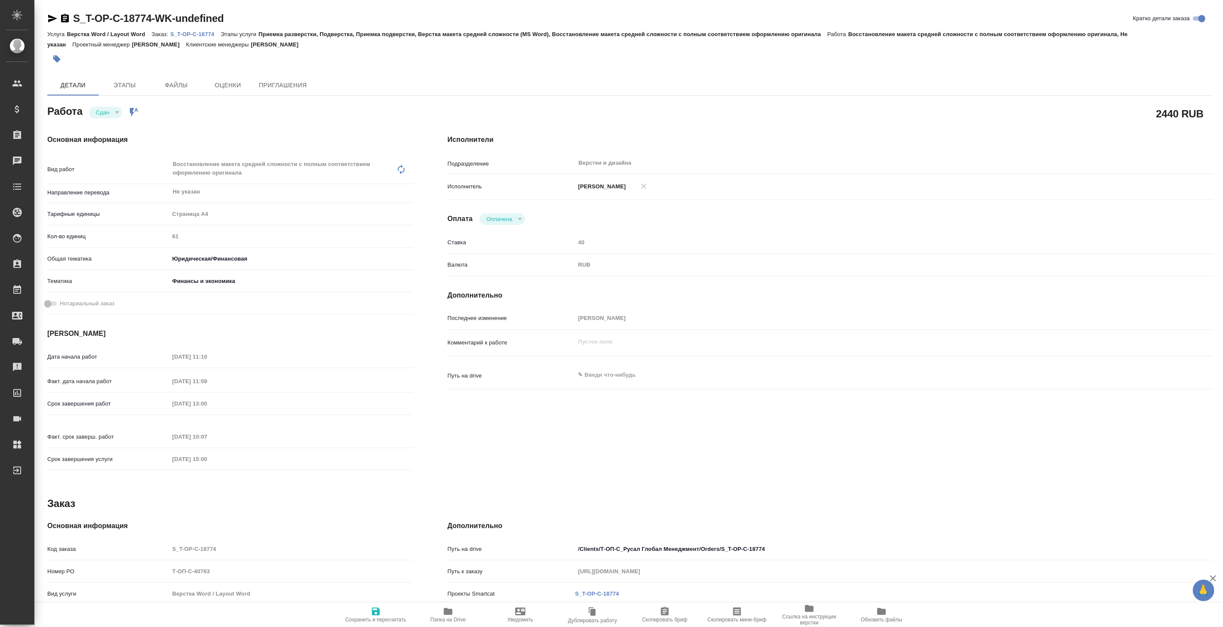
type textarea "x"
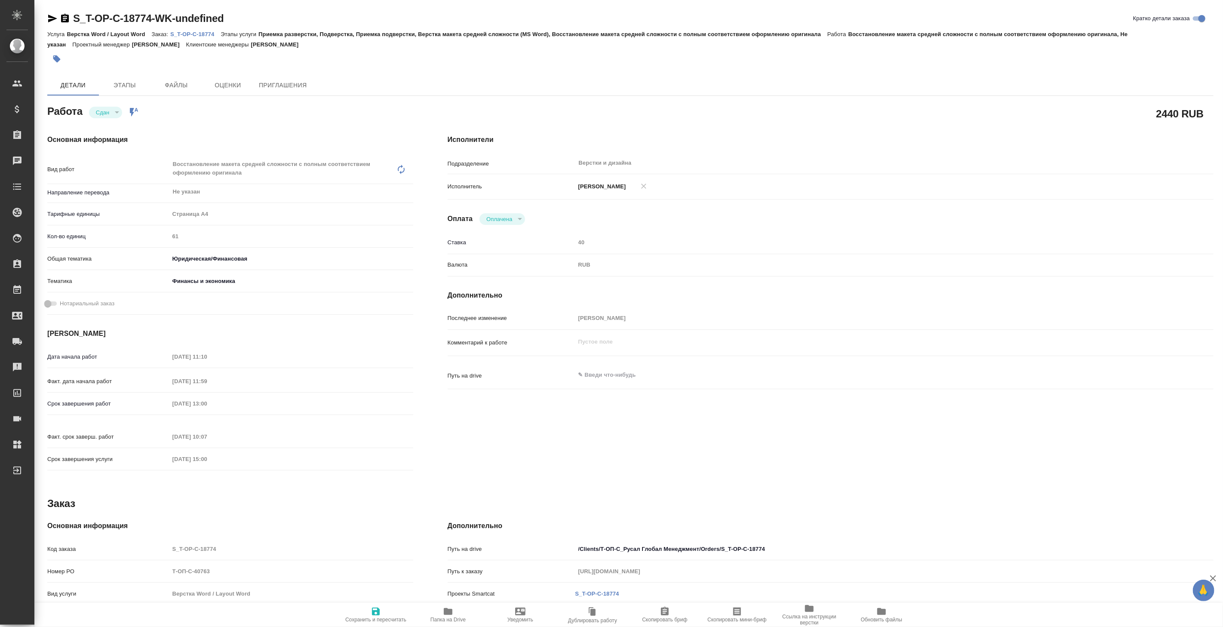
type textarea "x"
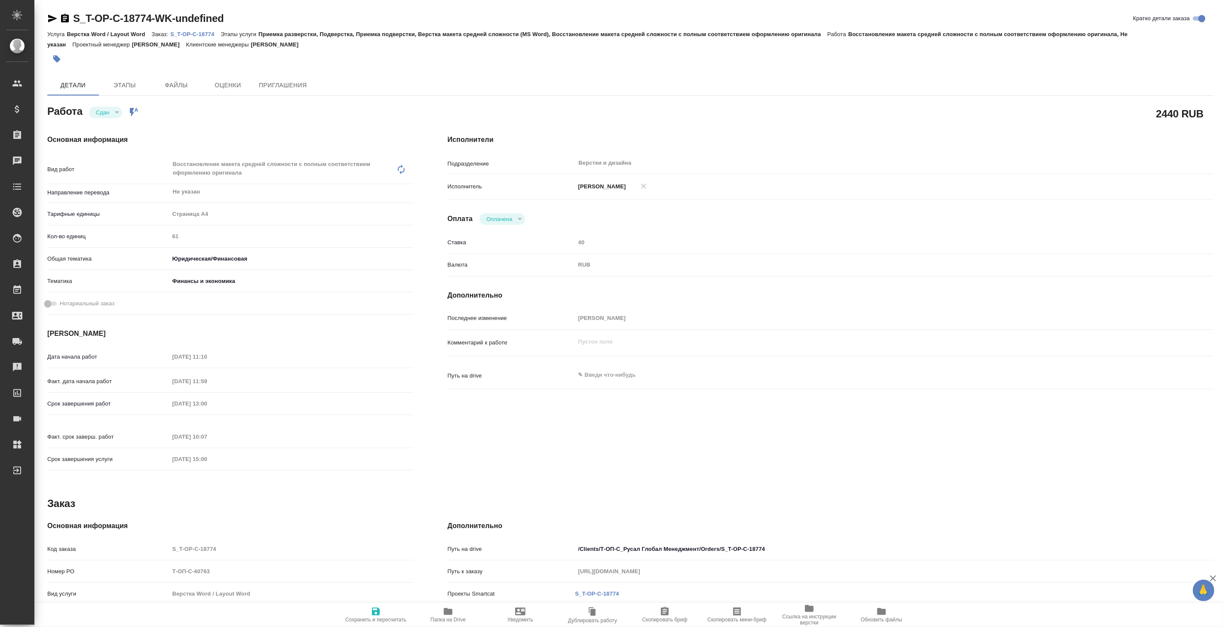
type textarea "x"
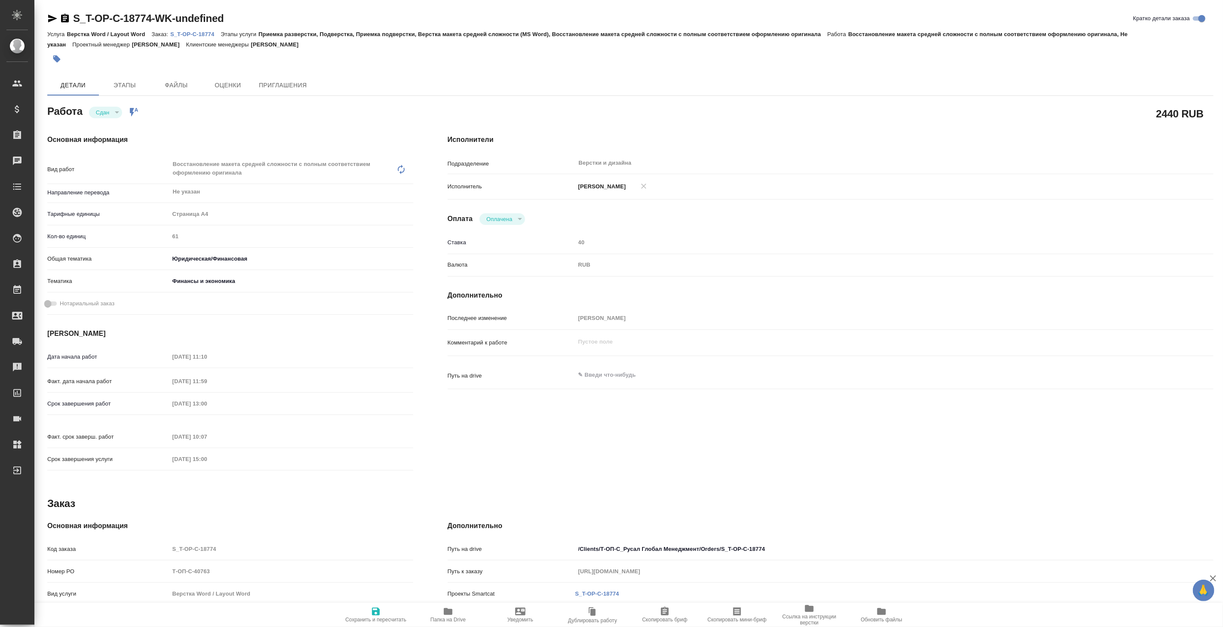
type textarea "x"
